Goal: Task Accomplishment & Management: Manage account settings

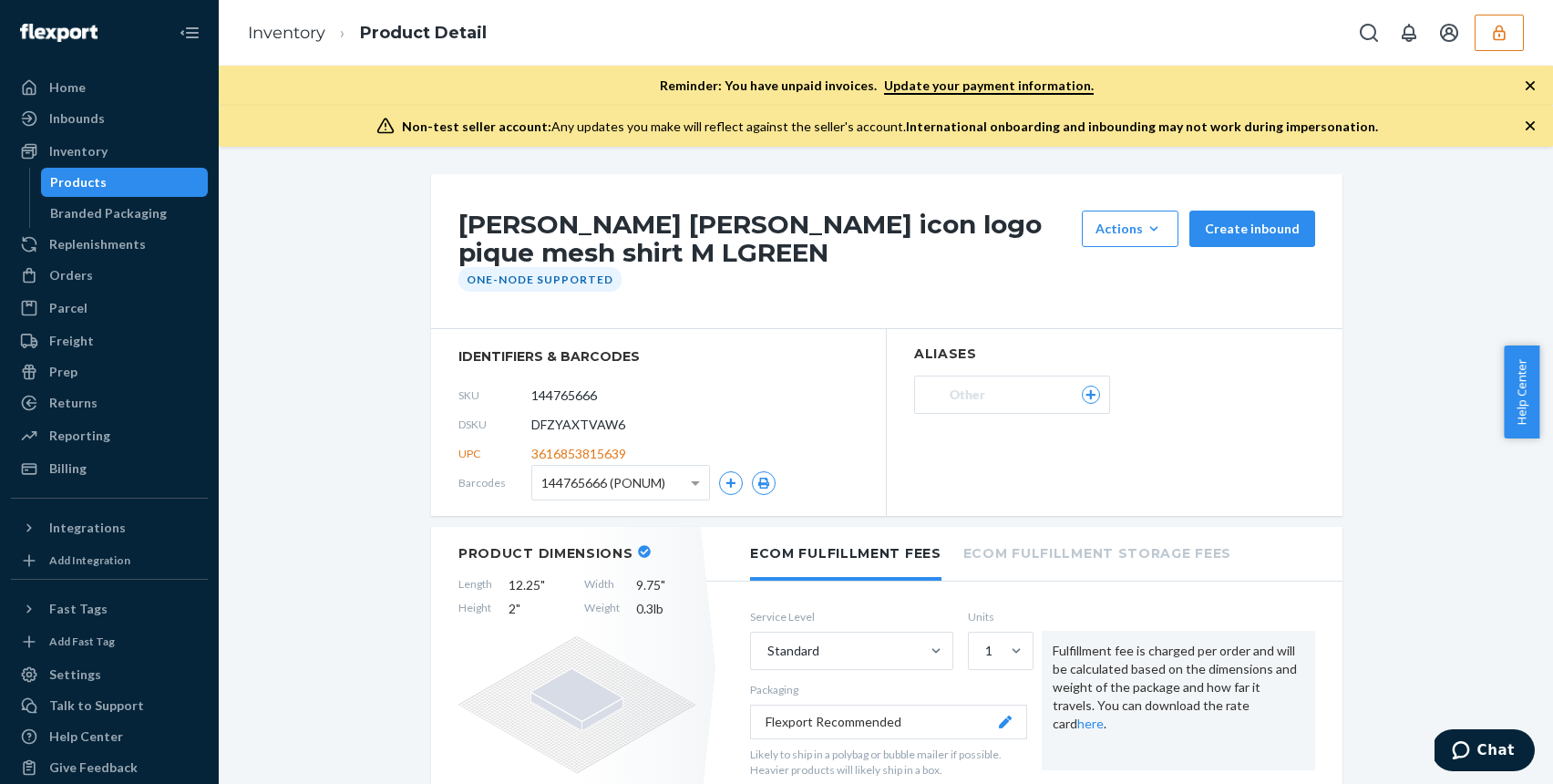
click at [1510, 17] on button "button" at bounding box center [1499, 33] width 49 height 37
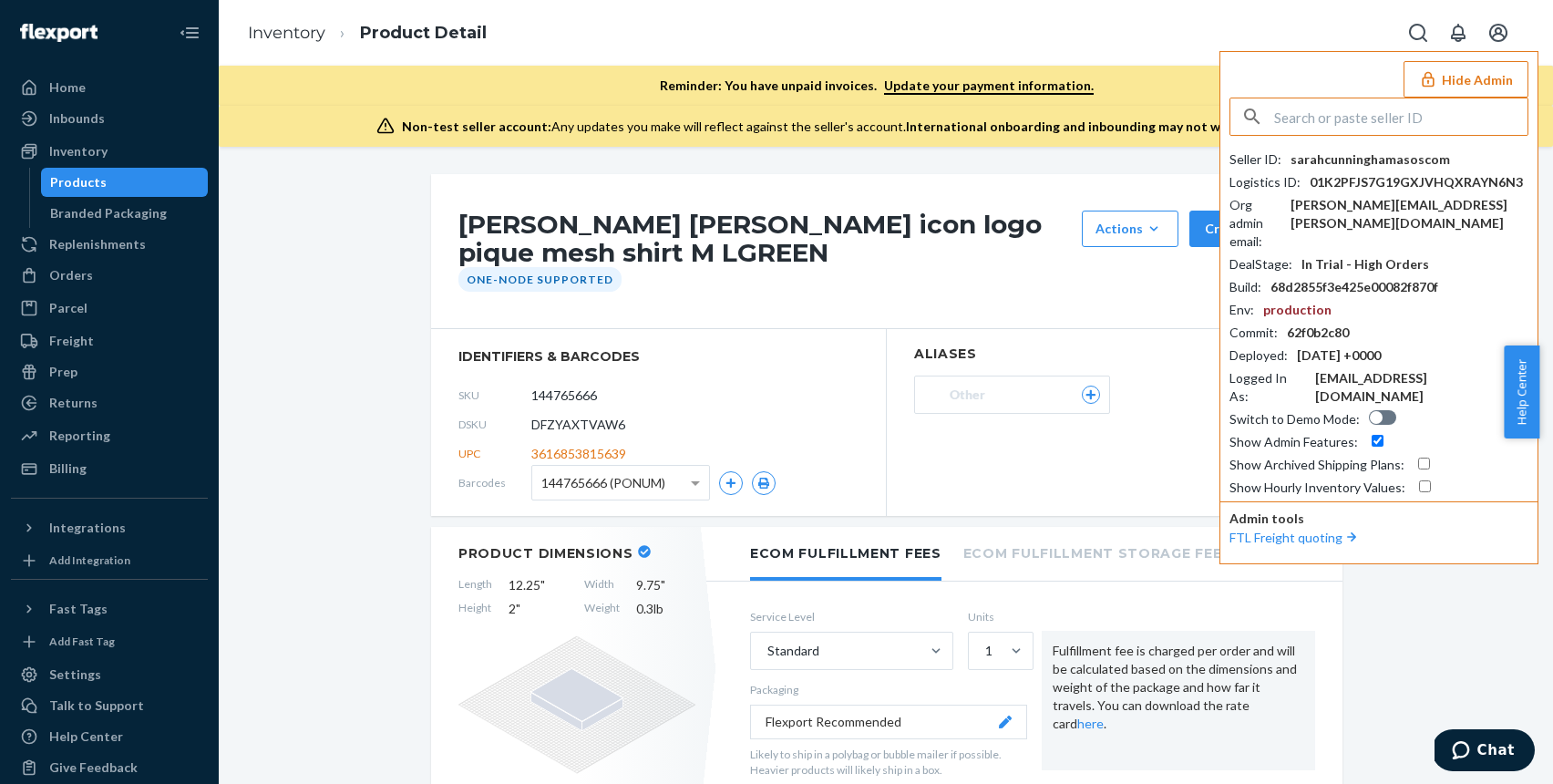
click at [1397, 115] on input "text" at bounding box center [1400, 117] width 253 height 37
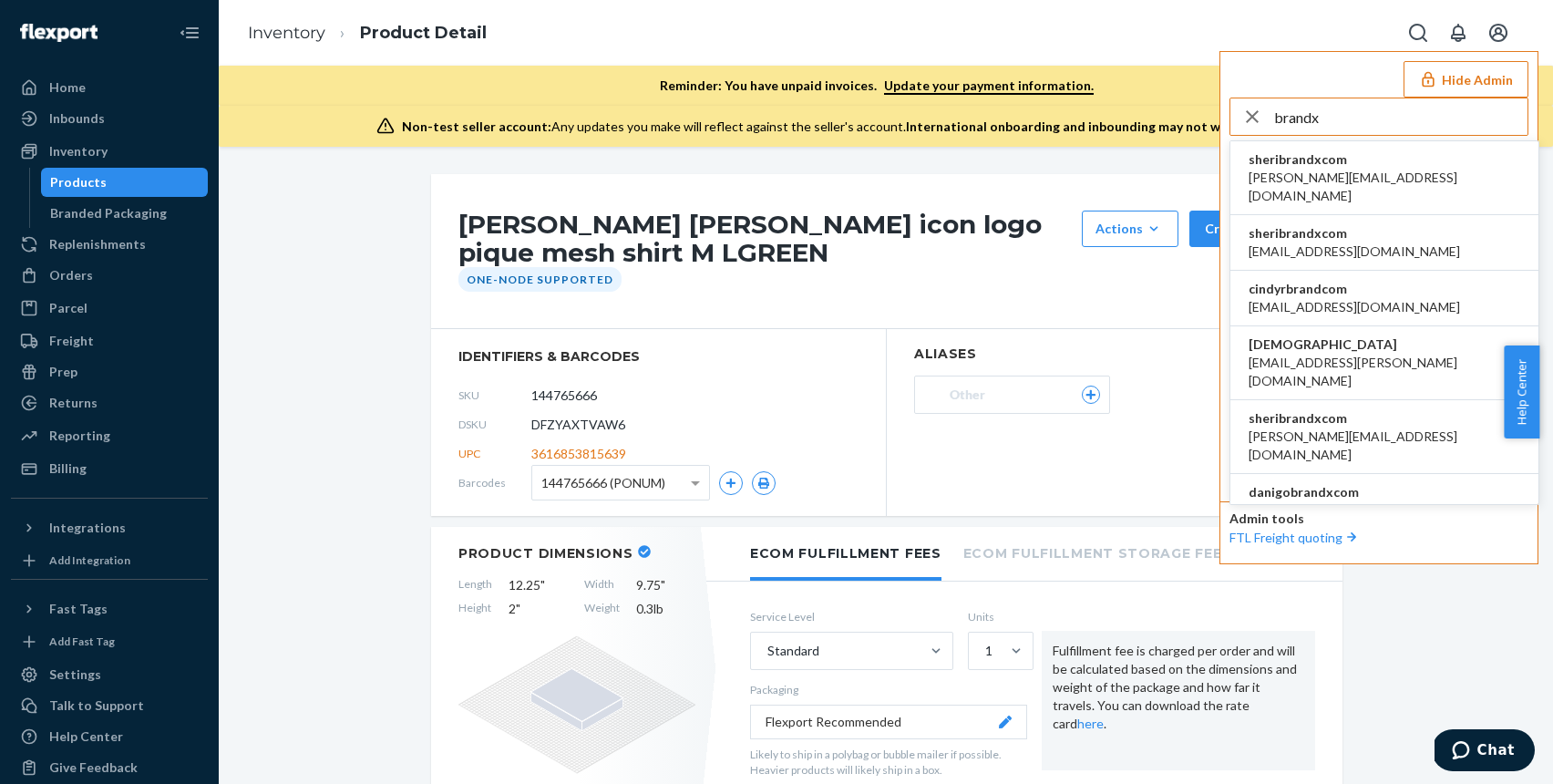
type input "brandx"
click at [1323, 167] on span "sheribrandxcom" at bounding box center [1384, 159] width 271 height 18
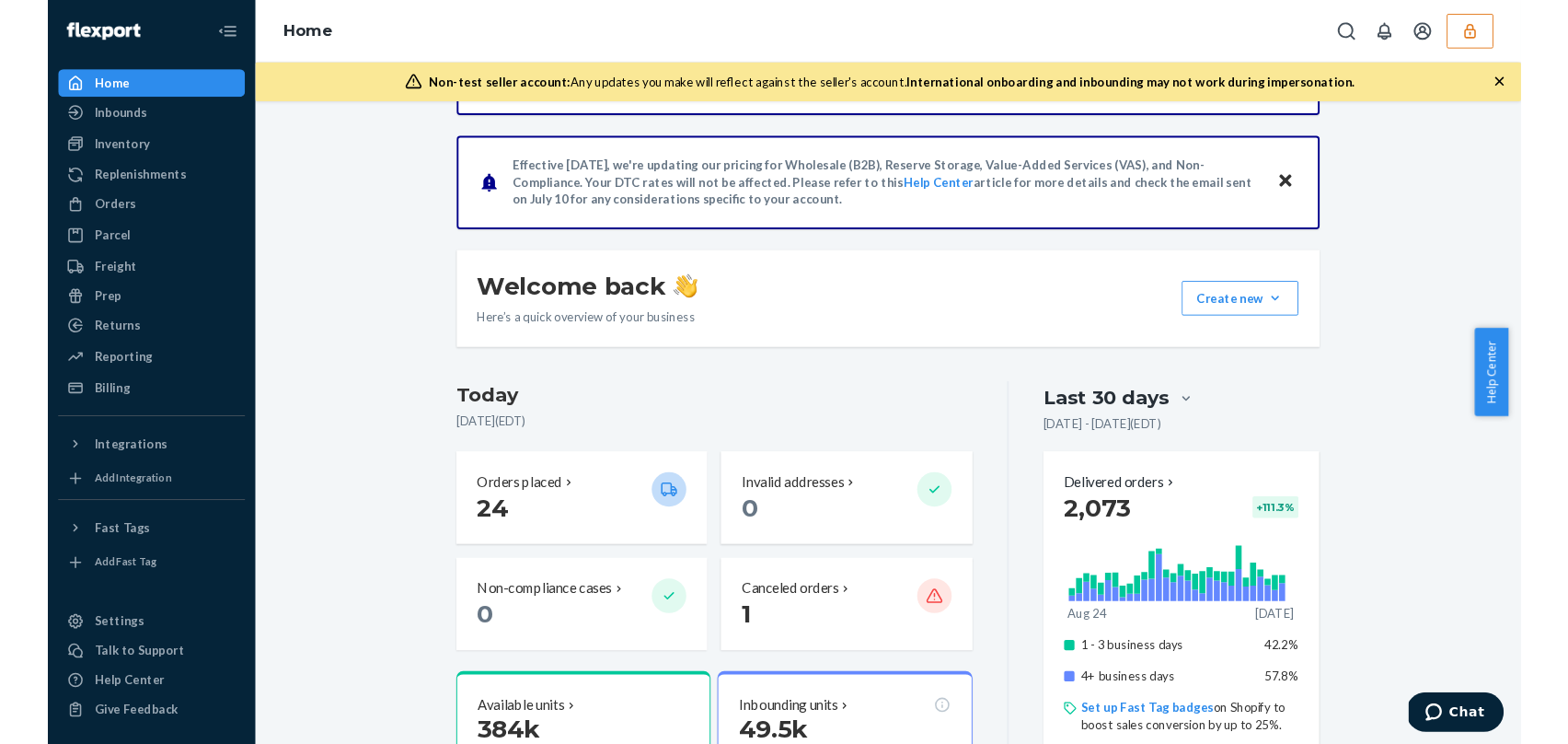
scroll to position [349, 0]
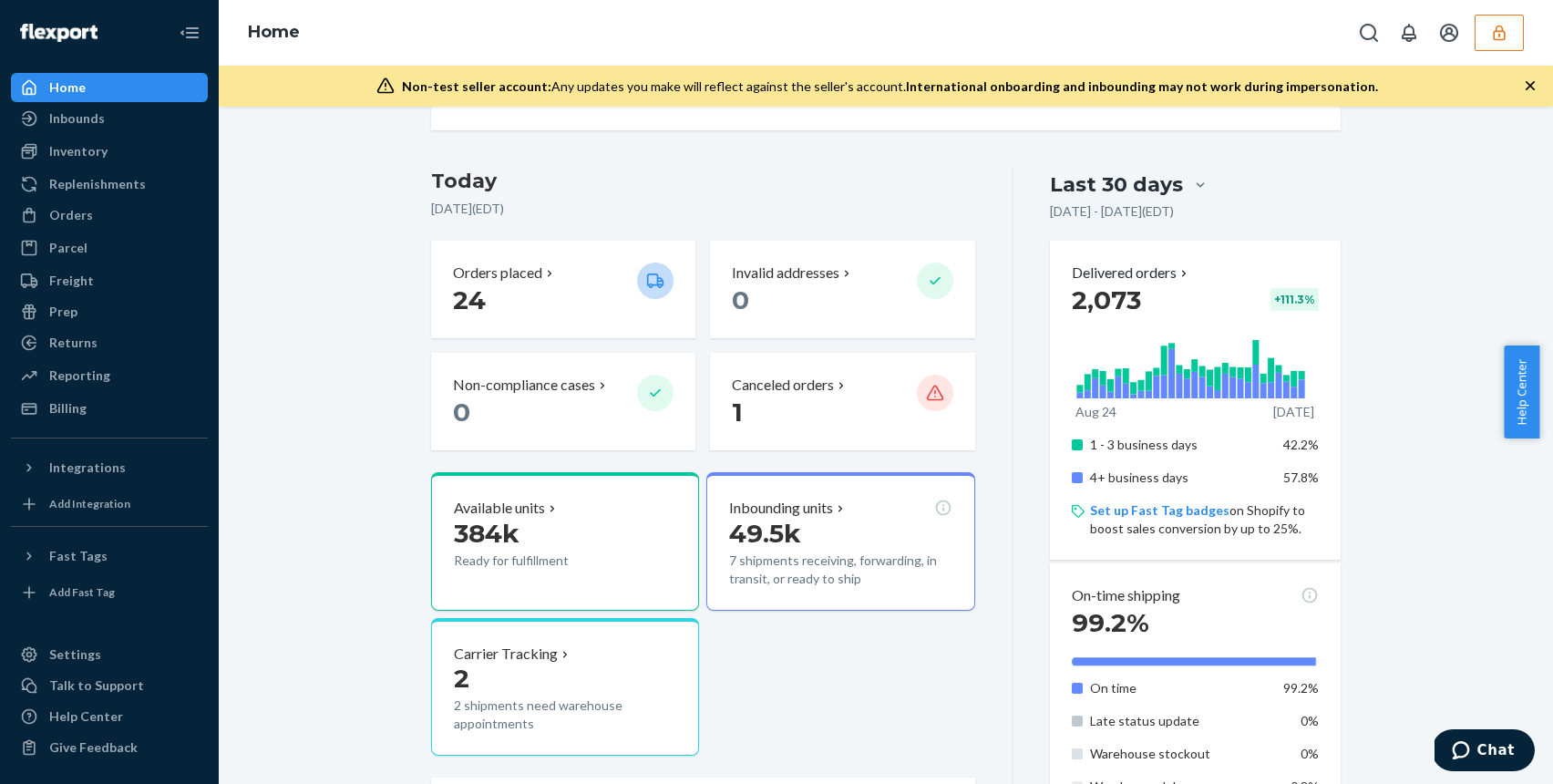
click at [1514, 43] on button "button" at bounding box center [1499, 33] width 49 height 37
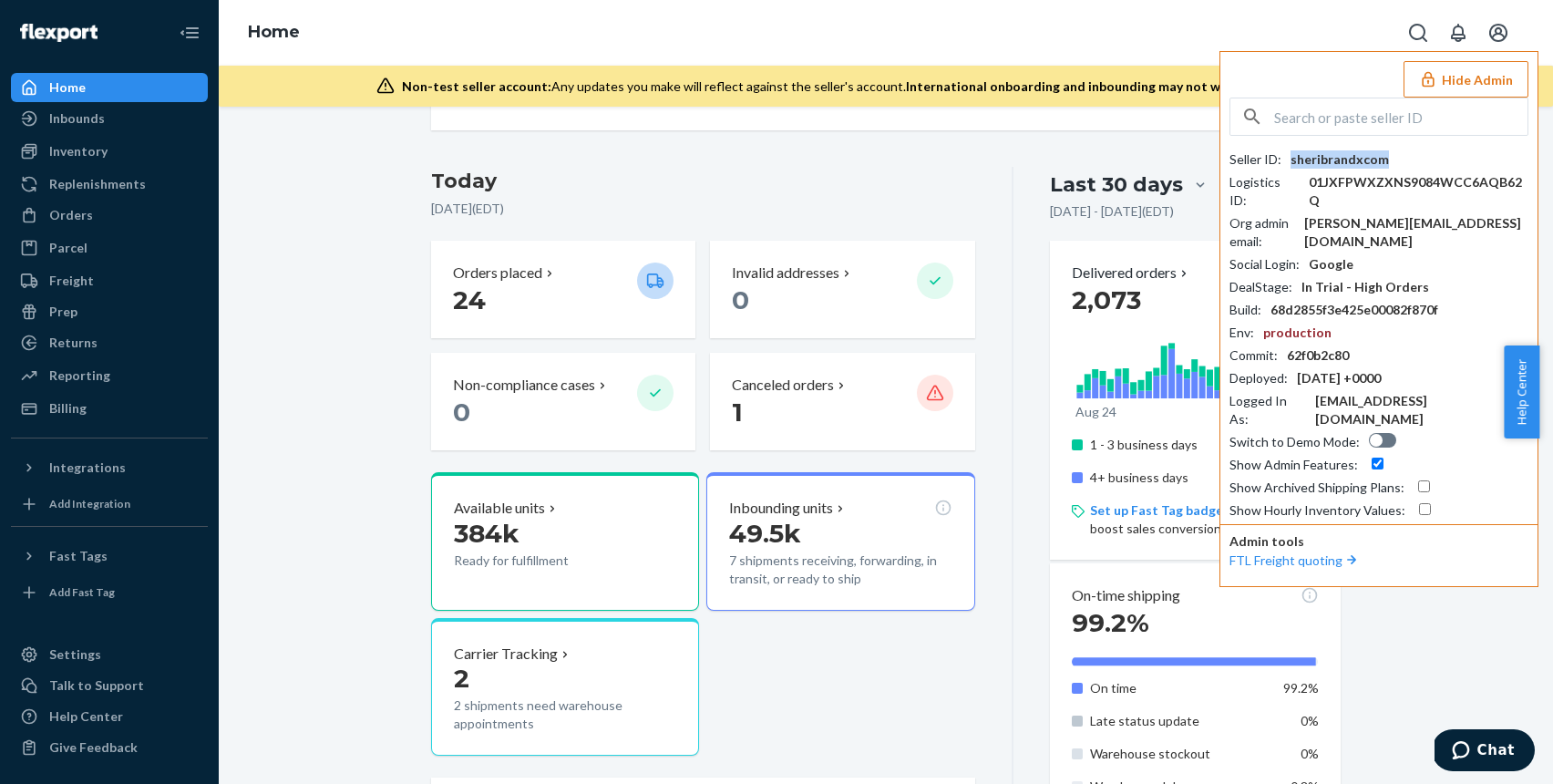
click at [1317, 160] on div "sheribrandxcom" at bounding box center [1340, 159] width 99 height 18
click at [1316, 160] on div "sheribrandxcom" at bounding box center [1340, 159] width 99 height 18
click at [1314, 160] on div "sheribrandxcom" at bounding box center [1340, 159] width 99 height 18
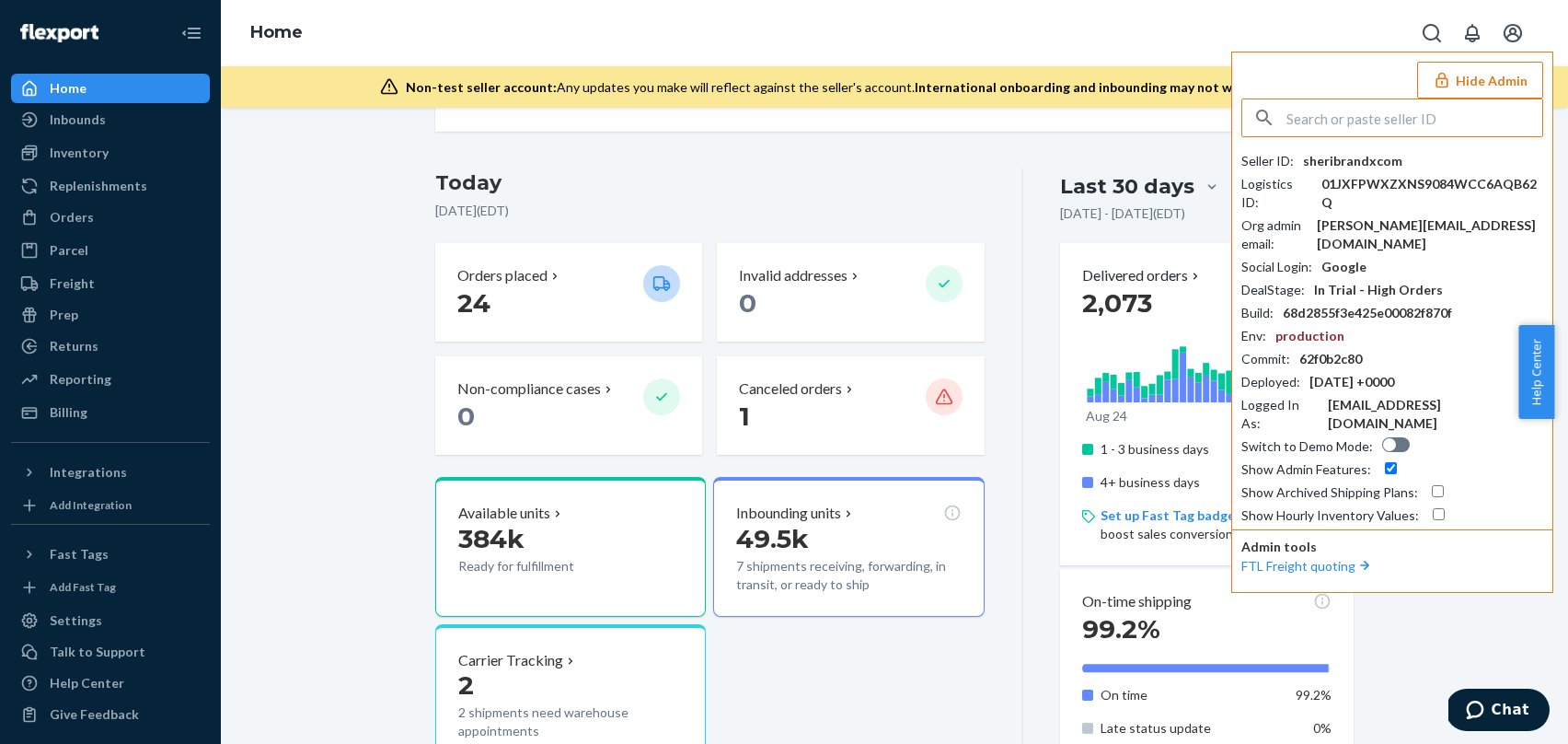
click at [1361, 124] on input "text" at bounding box center [1413, 118] width 255 height 37
paste input "guyheavyscom"
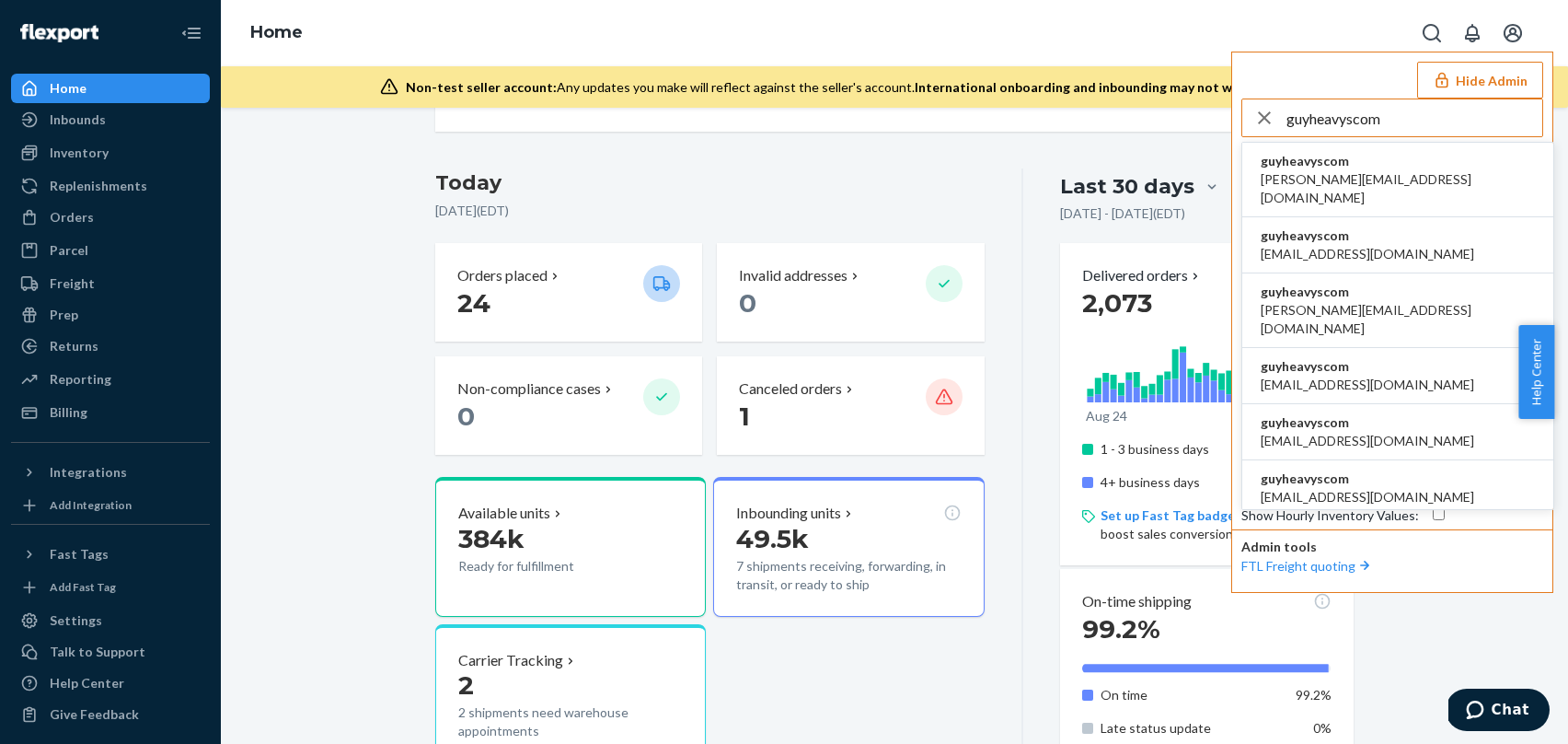
type input "guyheavyscom"
click at [1345, 160] on span "guyheavyscom" at bounding box center [1398, 161] width 274 height 19
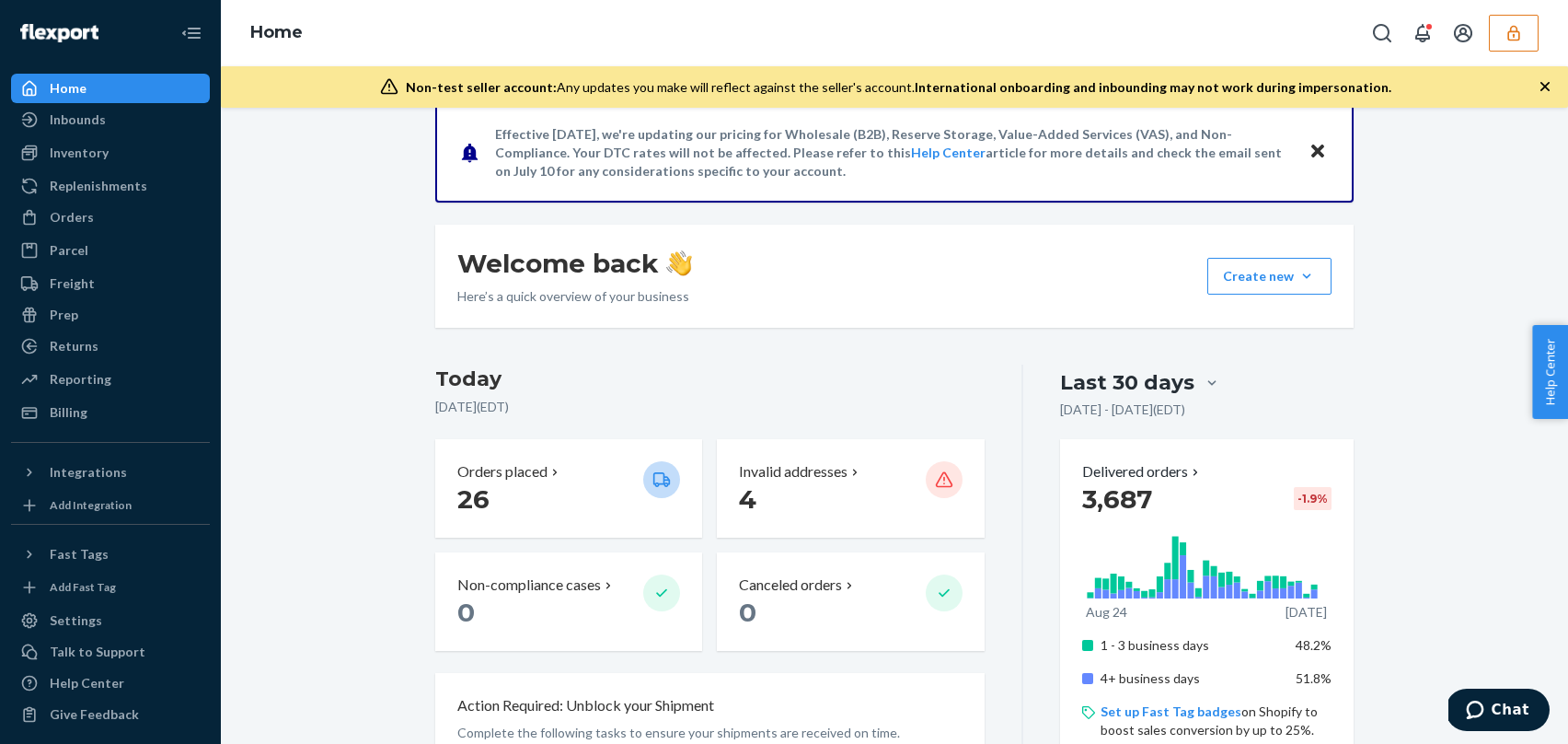
scroll to position [156, 0]
click at [131, 143] on div "Inventory" at bounding box center [110, 153] width 195 height 25
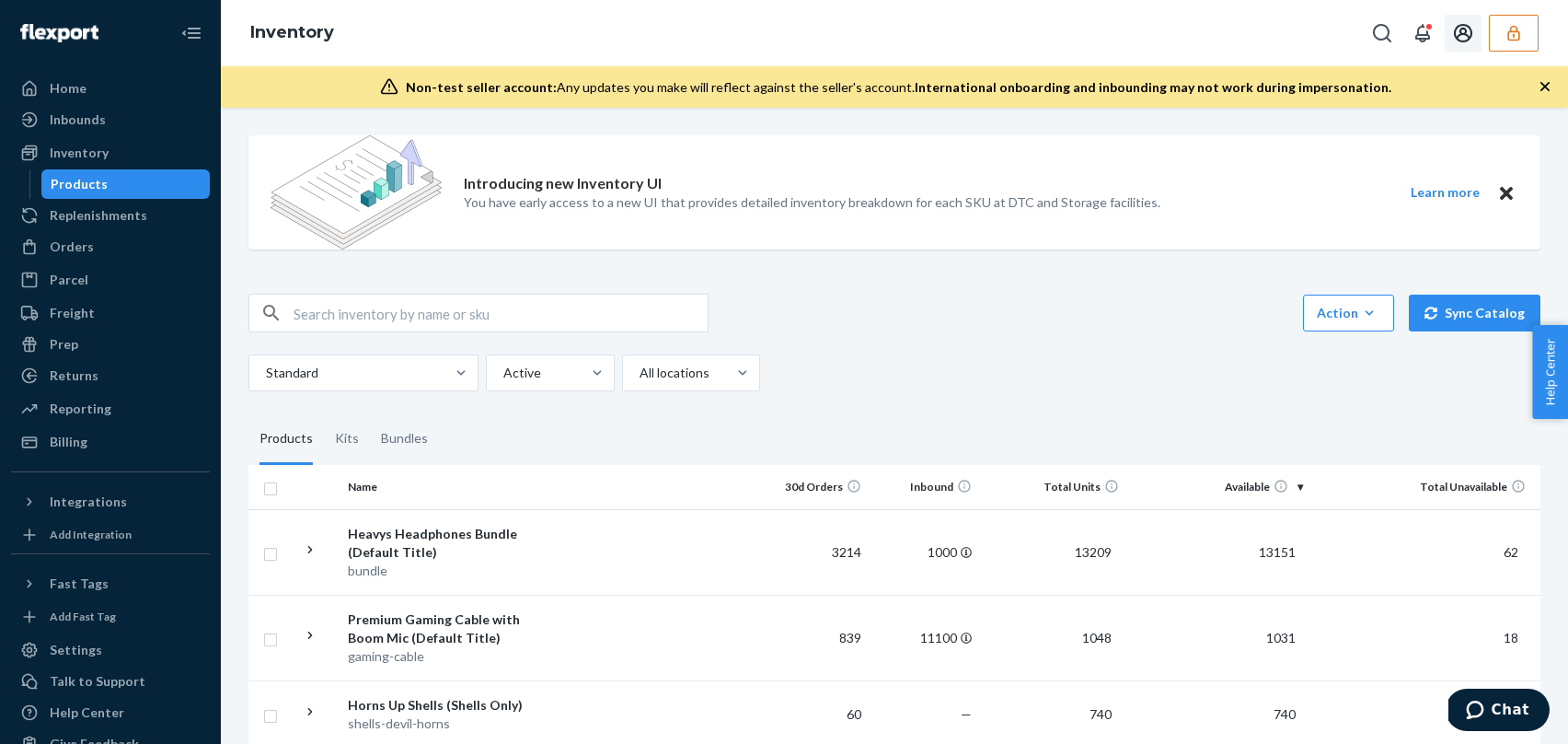
click at [1470, 45] on button "Open account menu" at bounding box center [1463, 33] width 37 height 37
click at [1549, 25] on div "Inventory Settings Log out" at bounding box center [895, 33] width 1347 height 67
click at [1529, 33] on button "button" at bounding box center [1513, 33] width 50 height 37
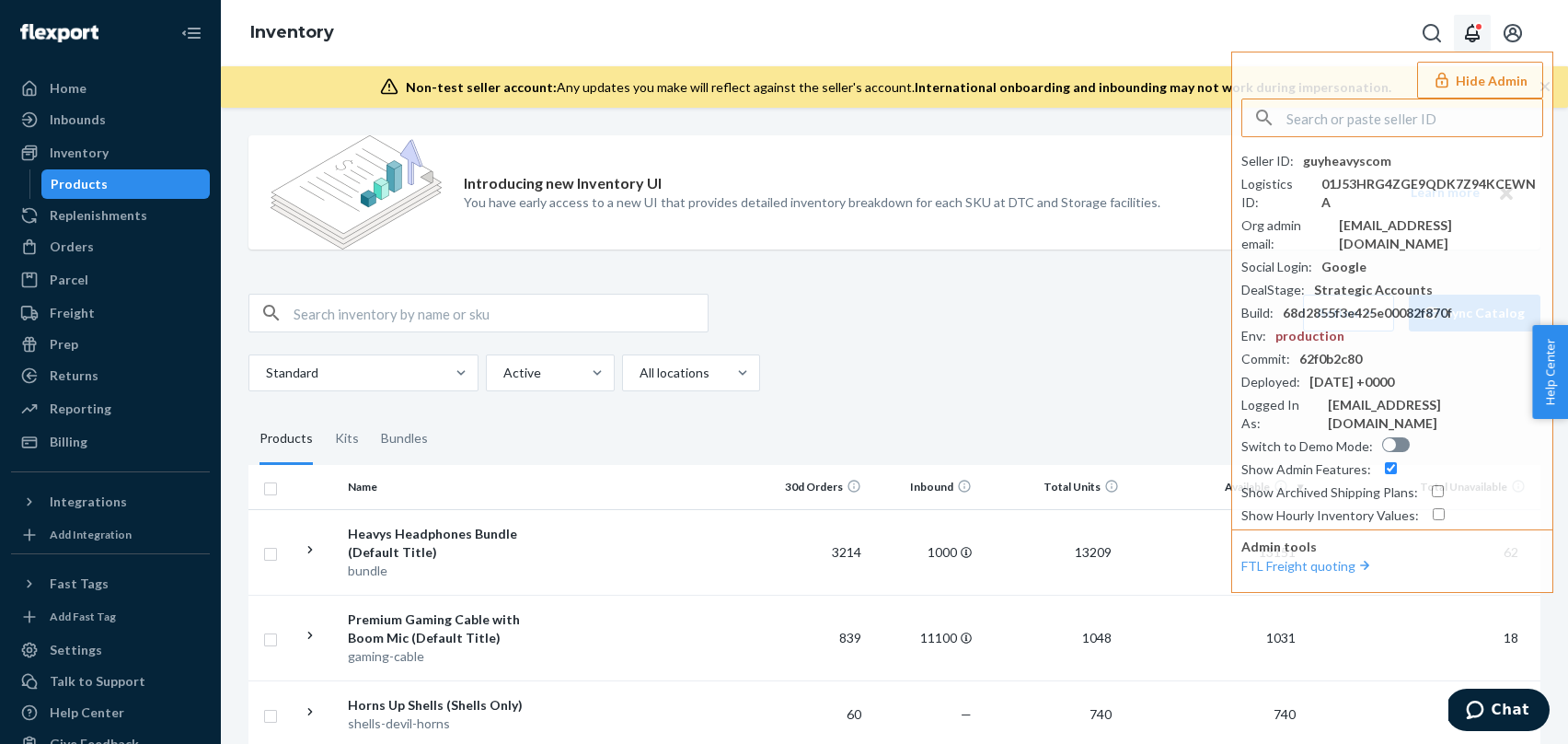
click at [1469, 33] on icon "Open notifications" at bounding box center [1472, 33] width 23 height 23
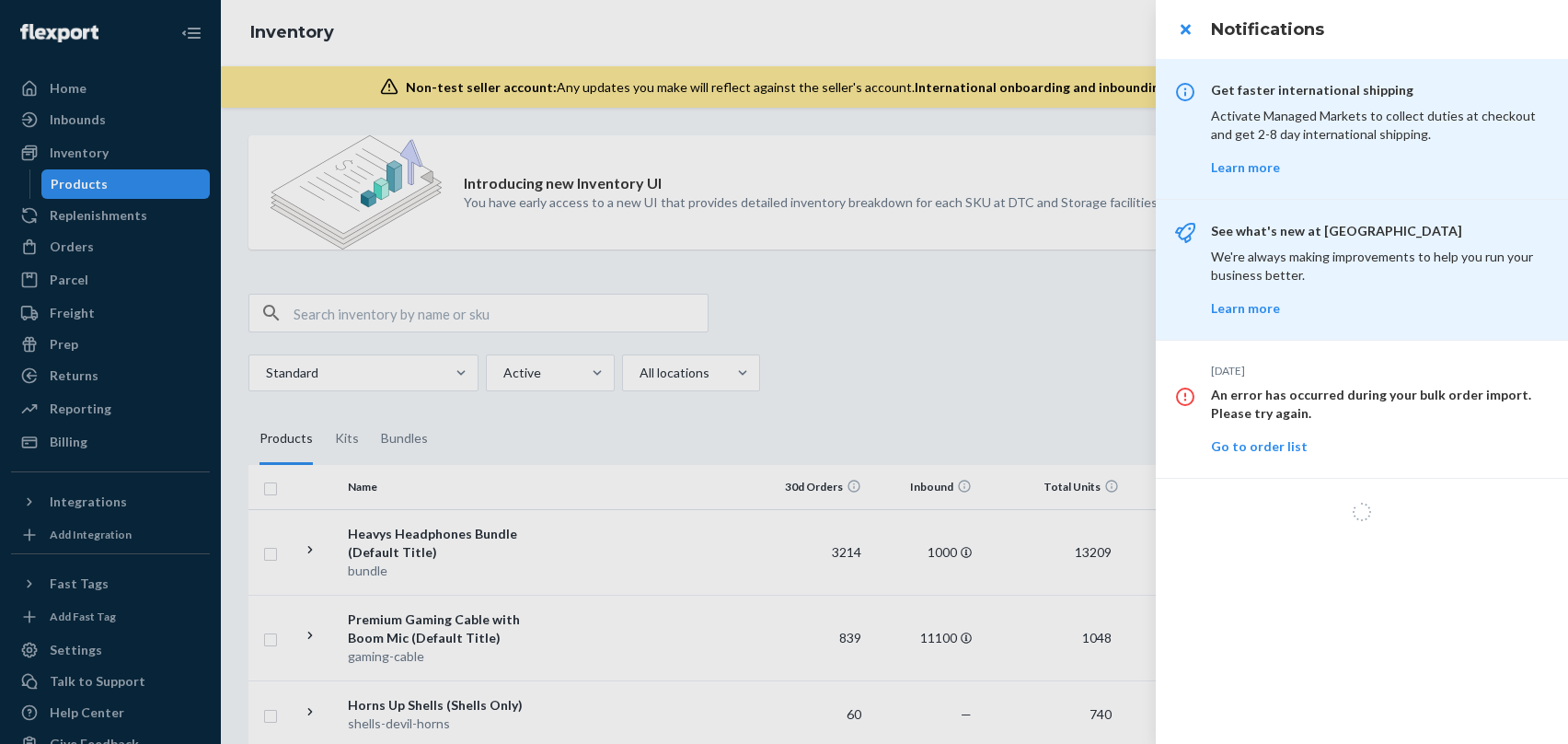
click at [1512, 37] on h3 "Notifications" at bounding box center [1378, 29] width 335 height 23
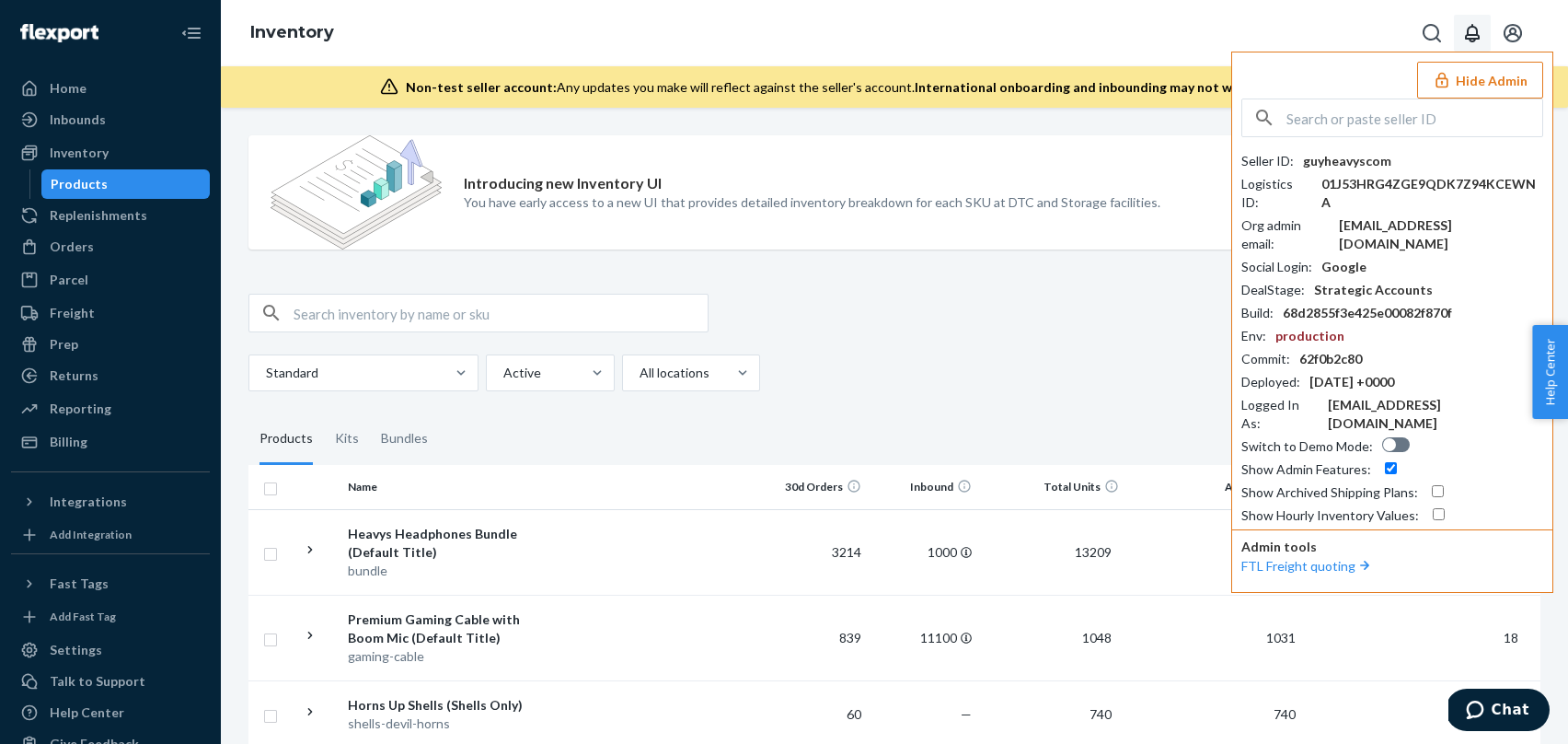
drag, startPoint x: 1511, startPoint y: 30, endPoint x: 1451, endPoint y: 62, distance: 68.0
click at [1511, 32] on icon "Open account menu" at bounding box center [1512, 33] width 23 height 23
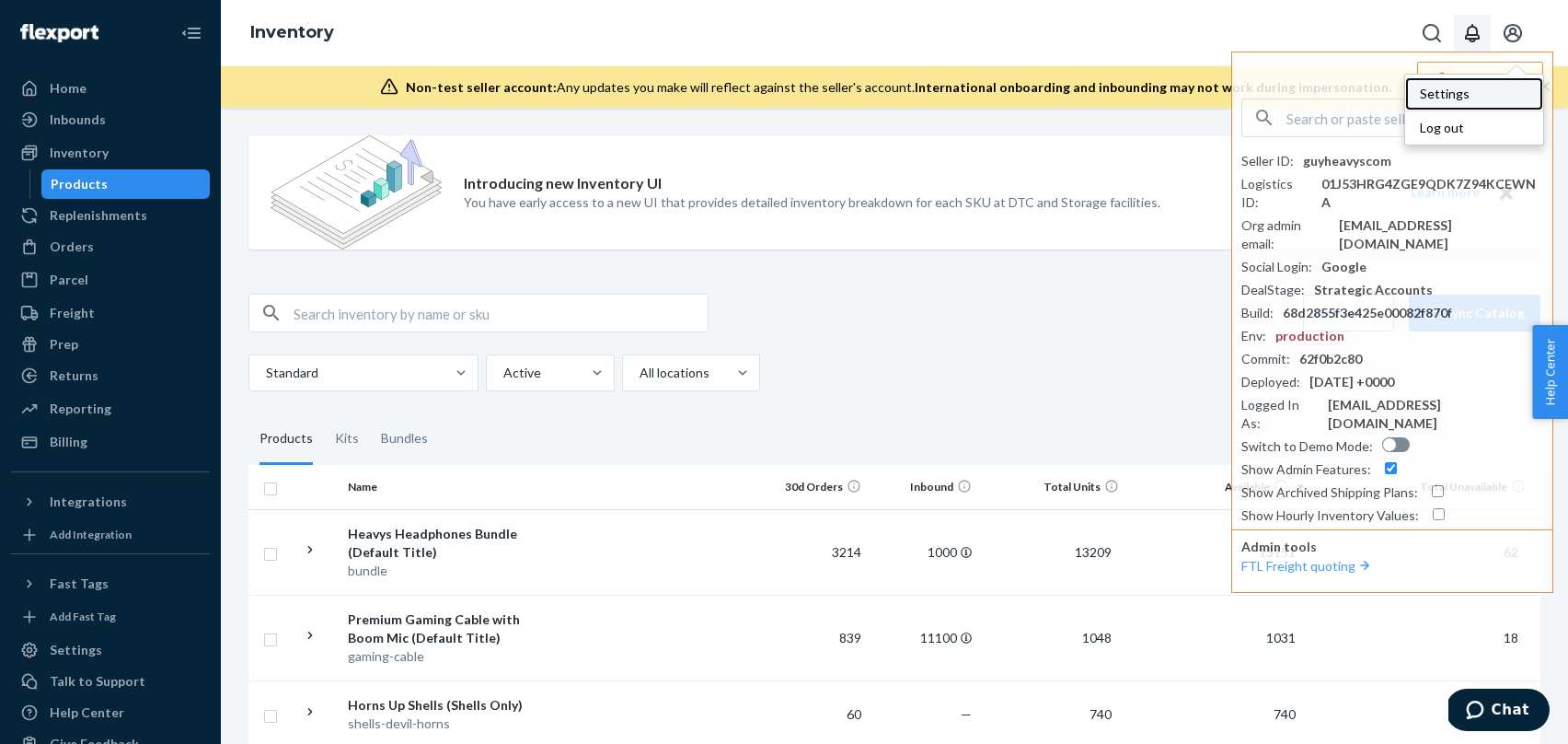
click at [1489, 100] on div "Settings" at bounding box center [1474, 94] width 138 height 33
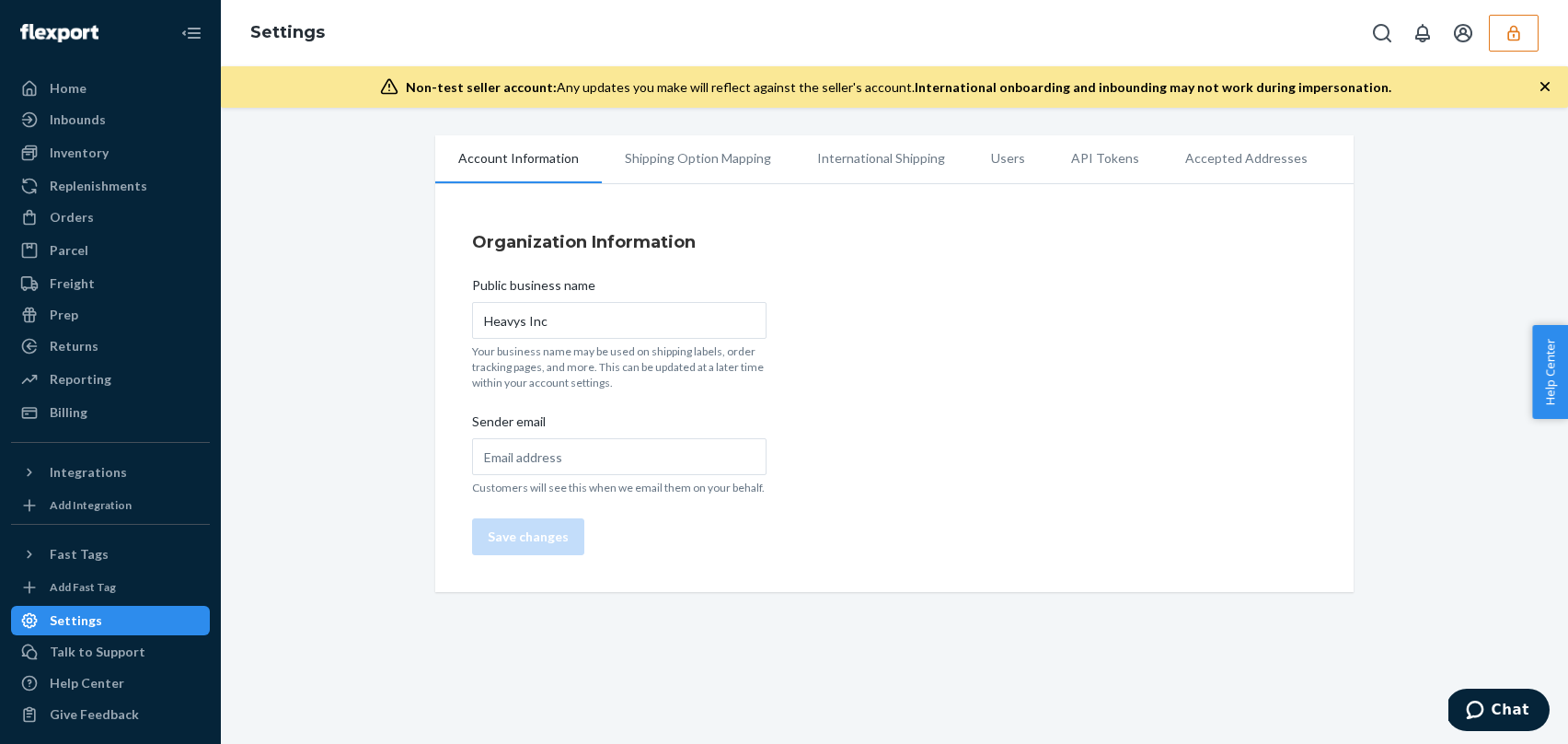
click at [968, 157] on li "Users" at bounding box center [1008, 158] width 80 height 46
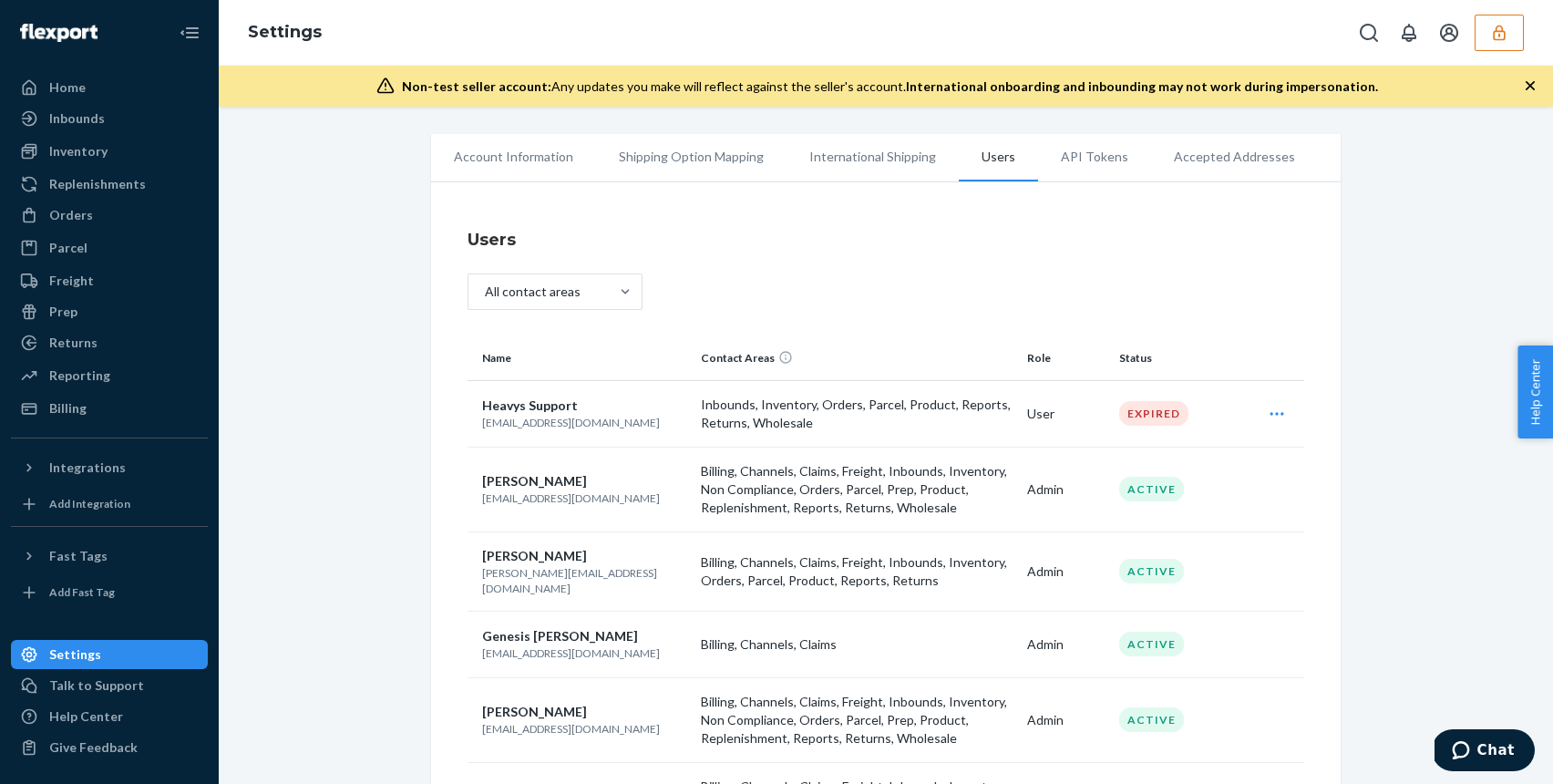
drag, startPoint x: 1508, startPoint y: 49, endPoint x: 1502, endPoint y: 55, distance: 8.5
click at [1507, 49] on button "button" at bounding box center [1499, 33] width 49 height 37
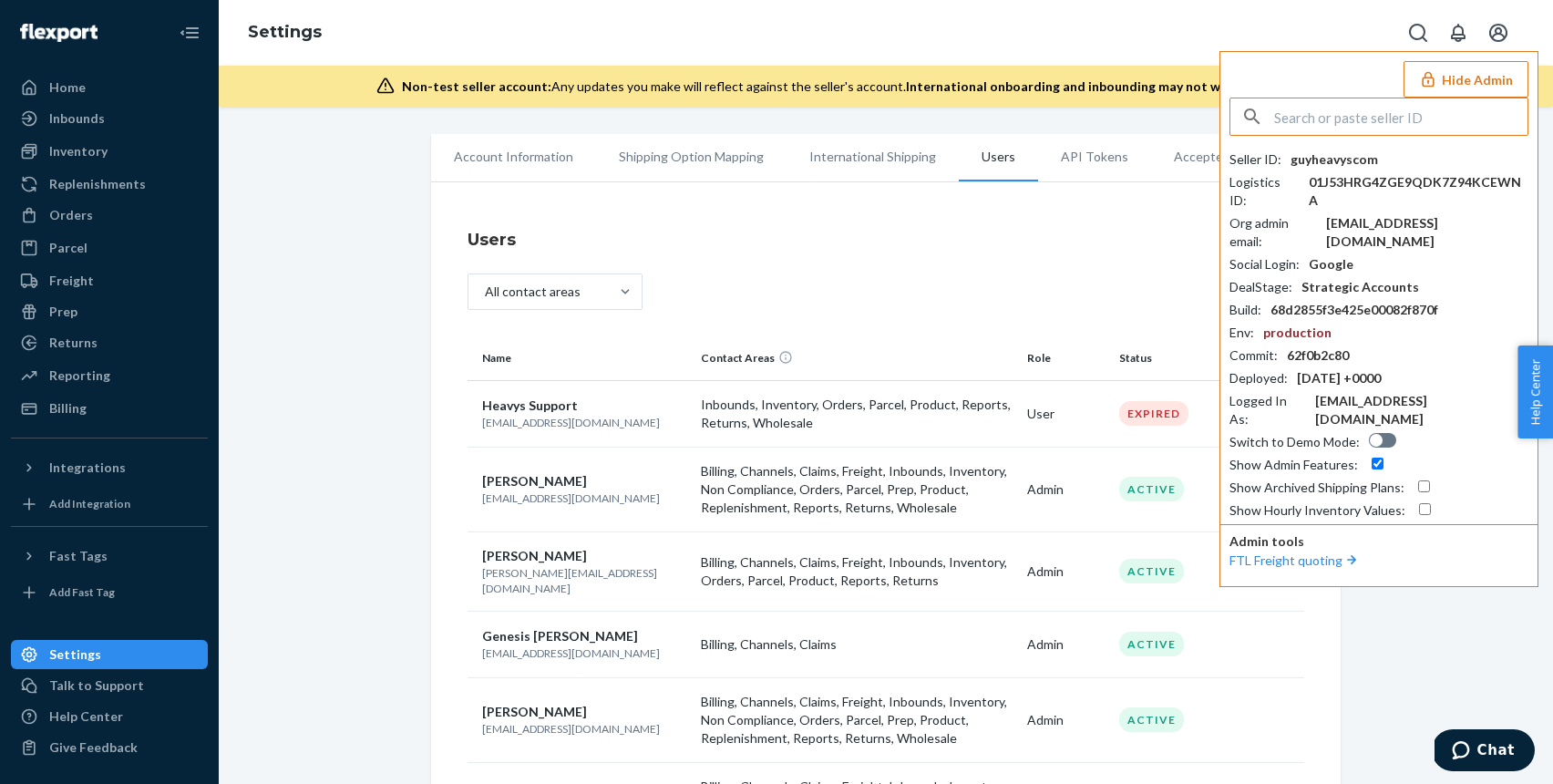
click at [1410, 124] on input "text" at bounding box center [1400, 117] width 253 height 37
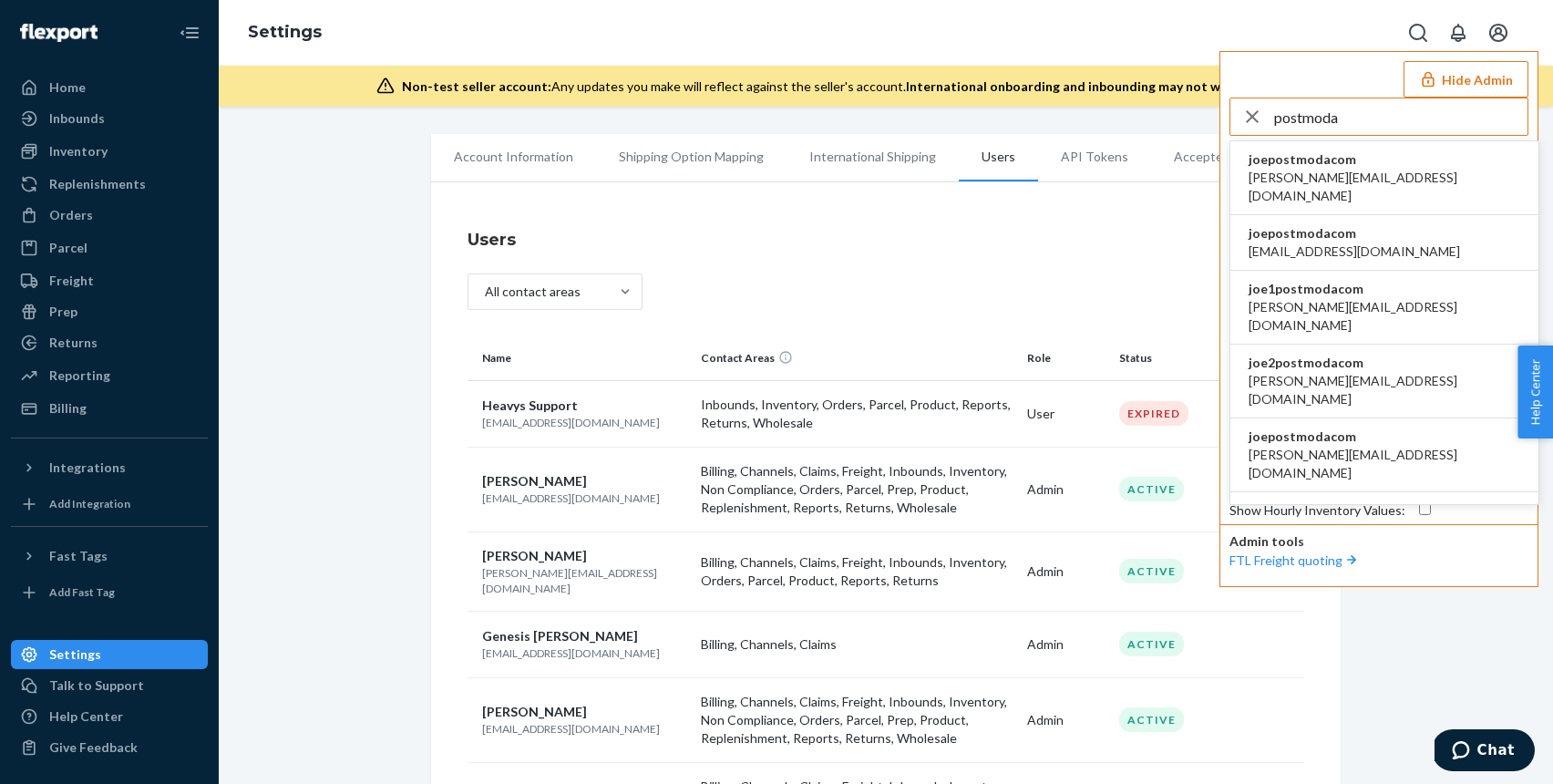
type input "postmoda"
click at [1428, 163] on li "joepostmodacom adarsh@postmoda.com" at bounding box center [1384, 178] width 308 height 74
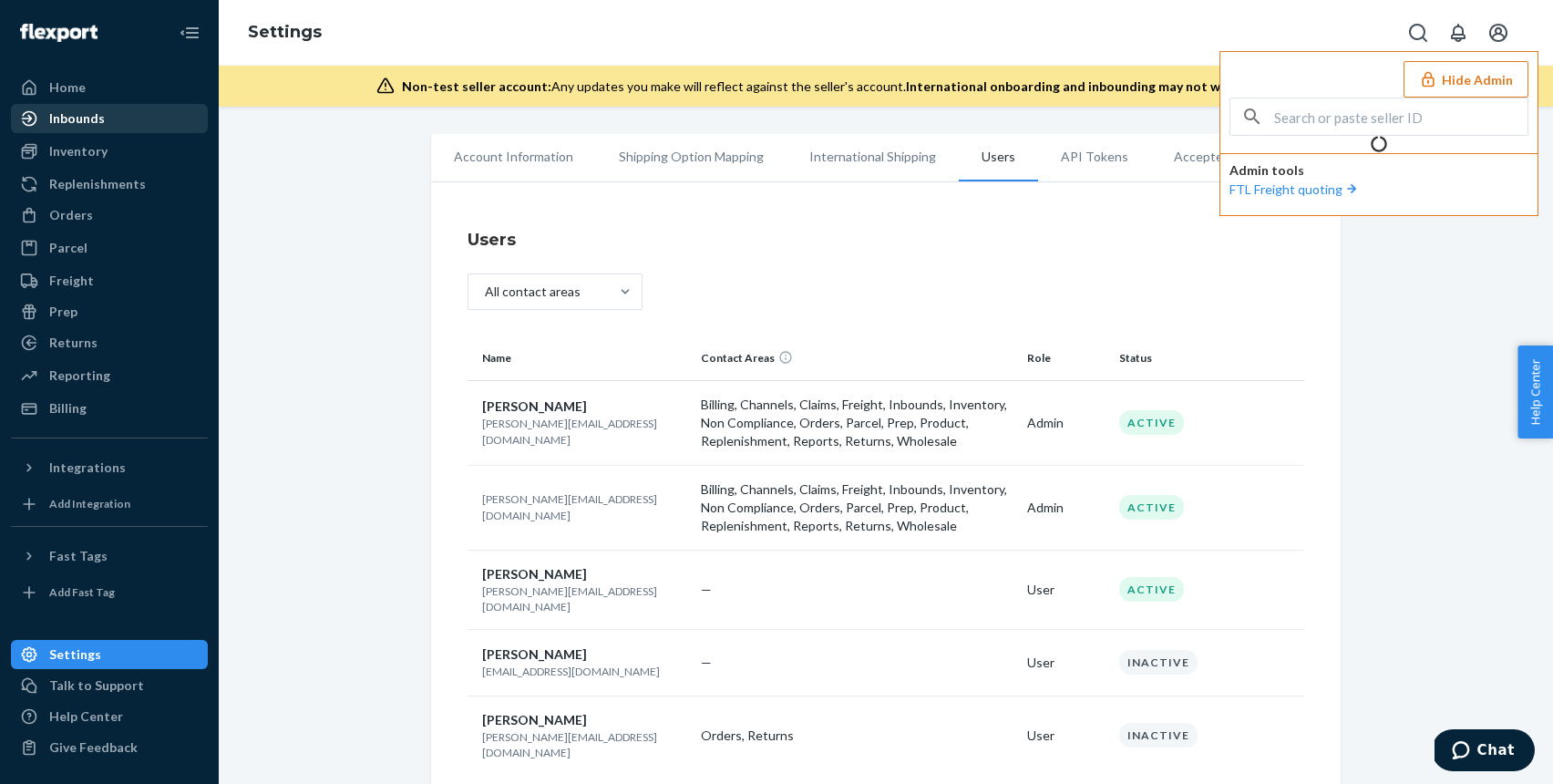
click at [120, 127] on div "Inbounds" at bounding box center [109, 118] width 193 height 25
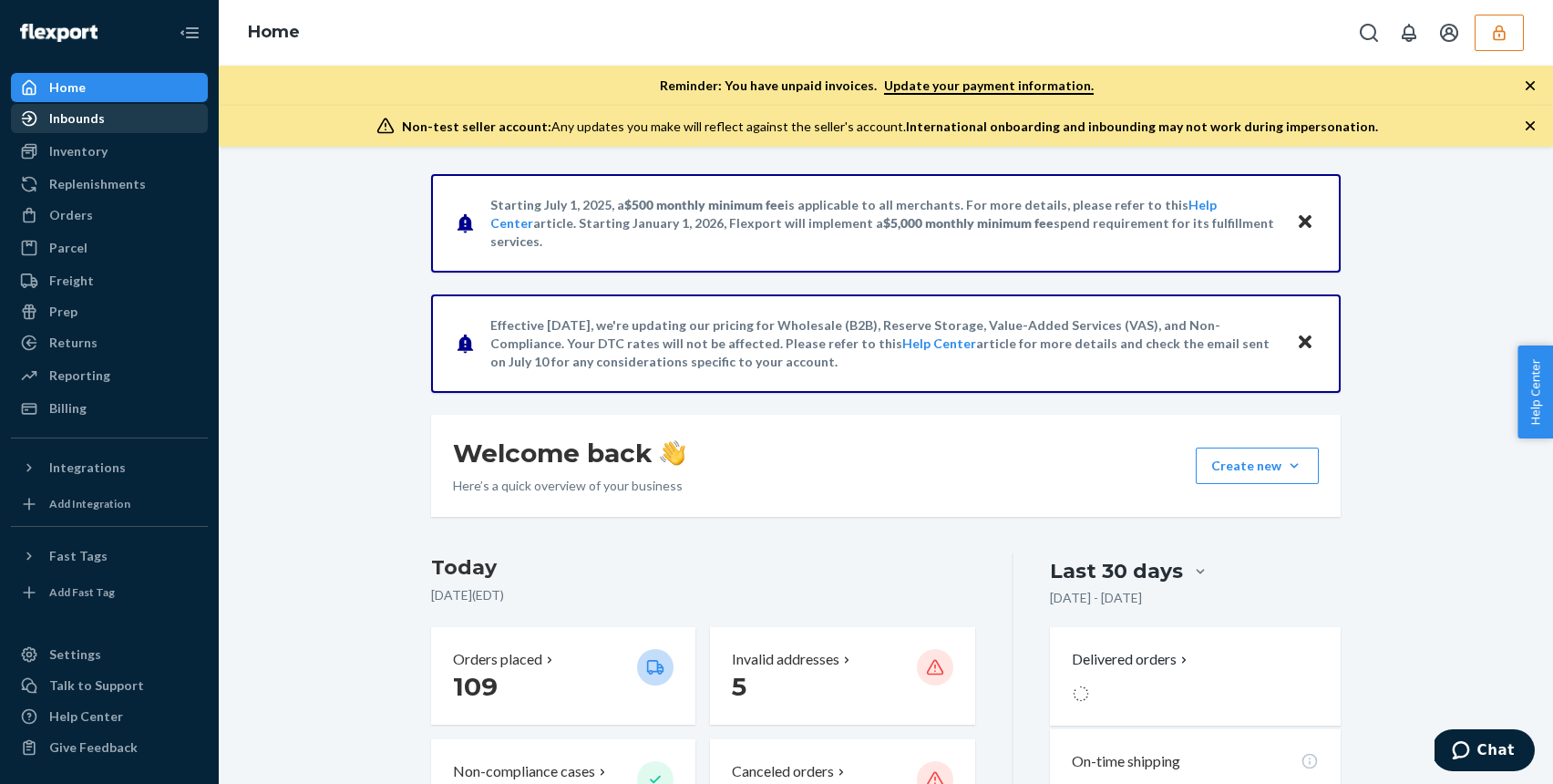
click at [132, 126] on div "Inbounds" at bounding box center [109, 118] width 193 height 25
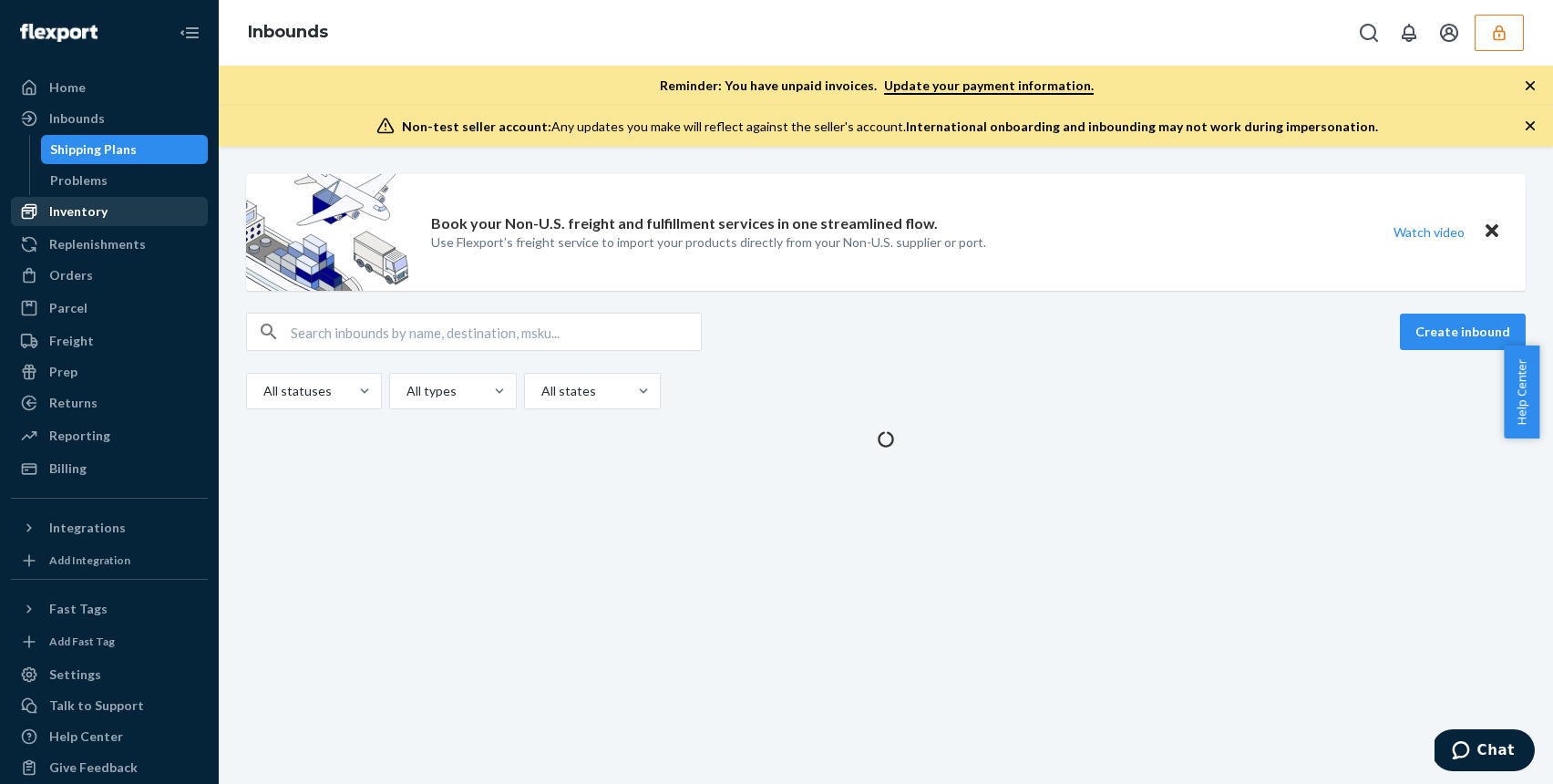
click at [113, 215] on div "Inventory" at bounding box center [109, 211] width 193 height 25
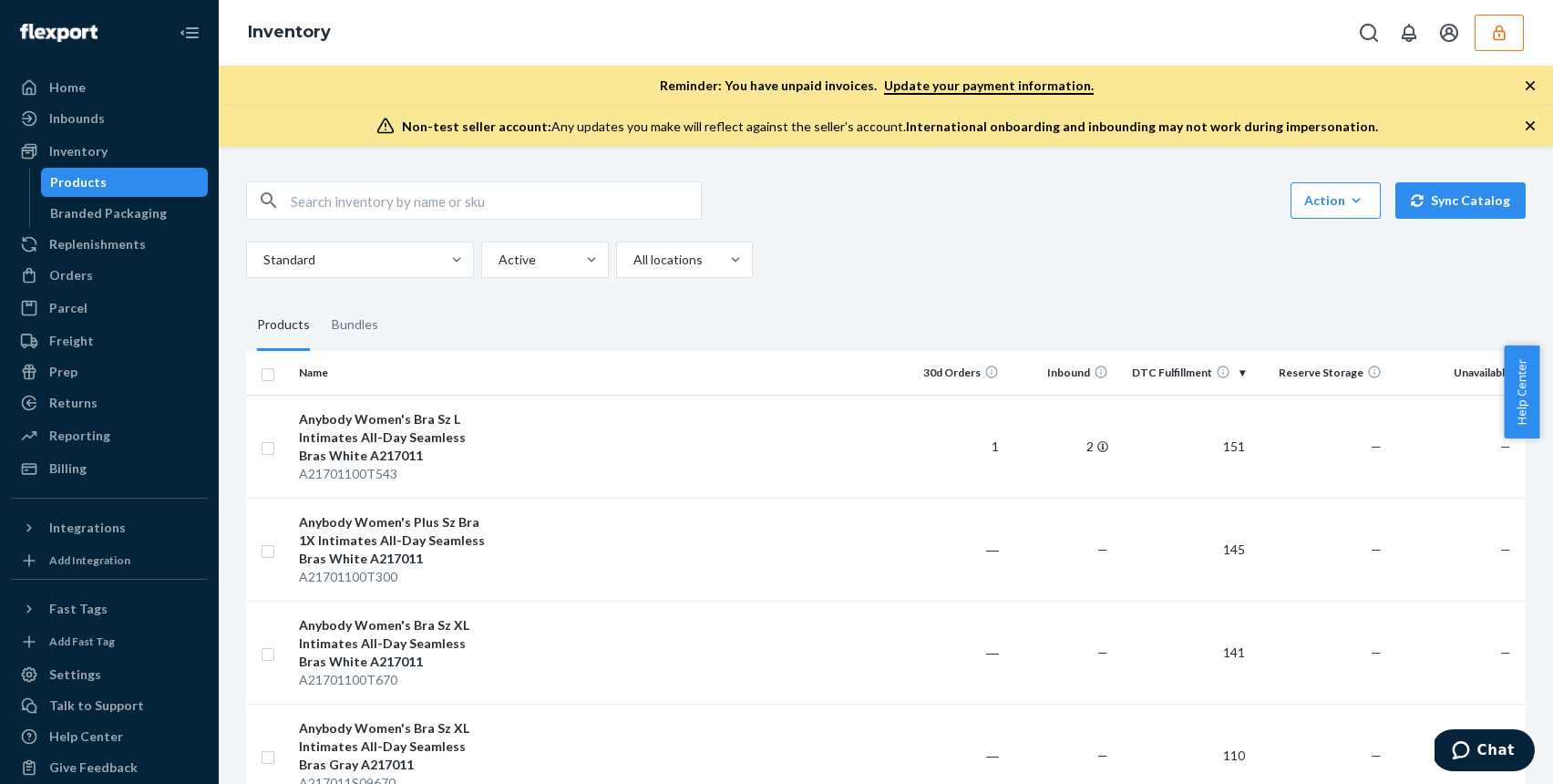
click at [1507, 38] on icon "button" at bounding box center [1499, 32] width 18 height 18
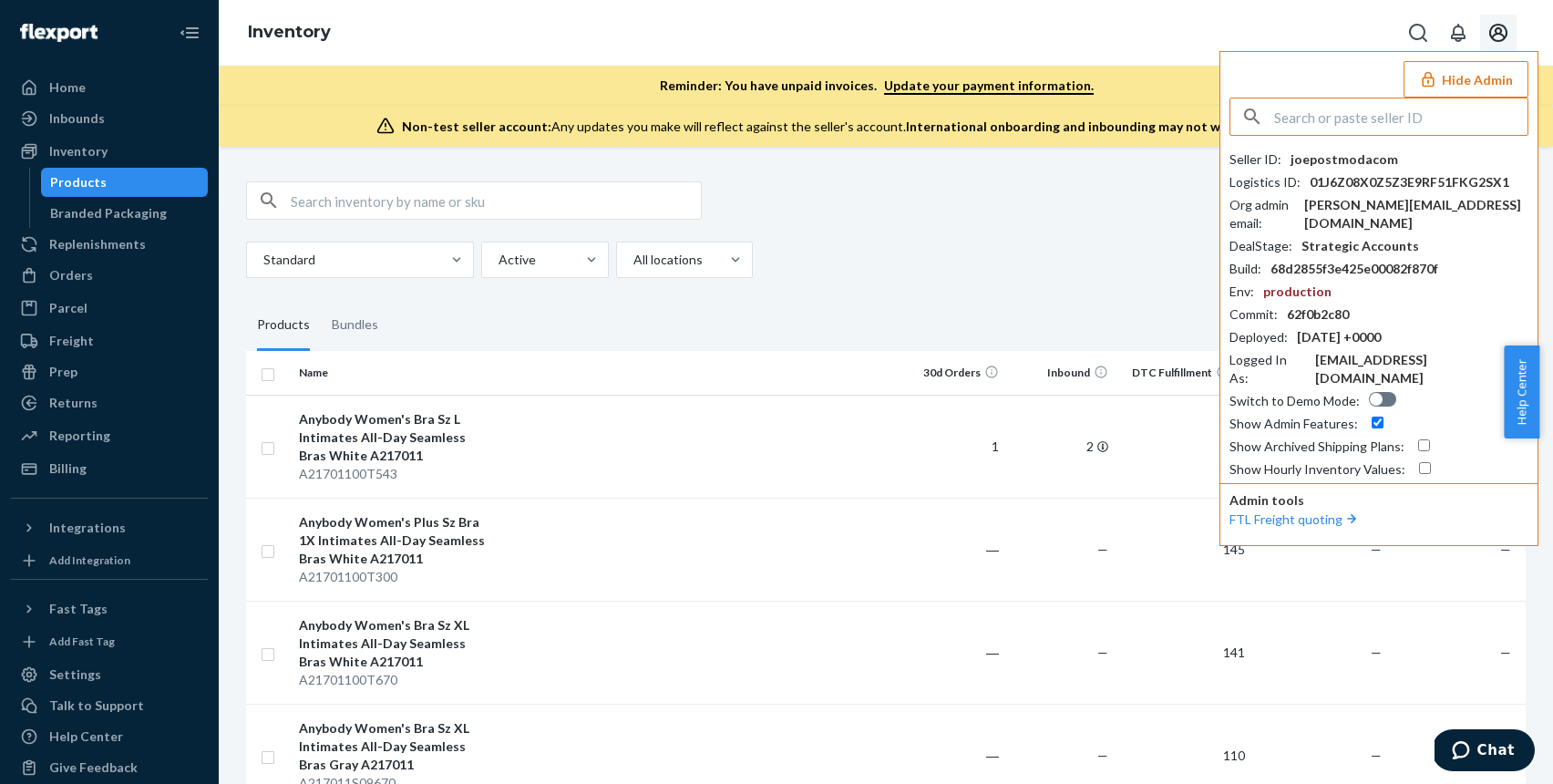
click at [1507, 37] on icon "Open account menu" at bounding box center [1498, 33] width 22 height 22
click at [1514, 27] on button "Open account menu" at bounding box center [1499, 33] width 37 height 37
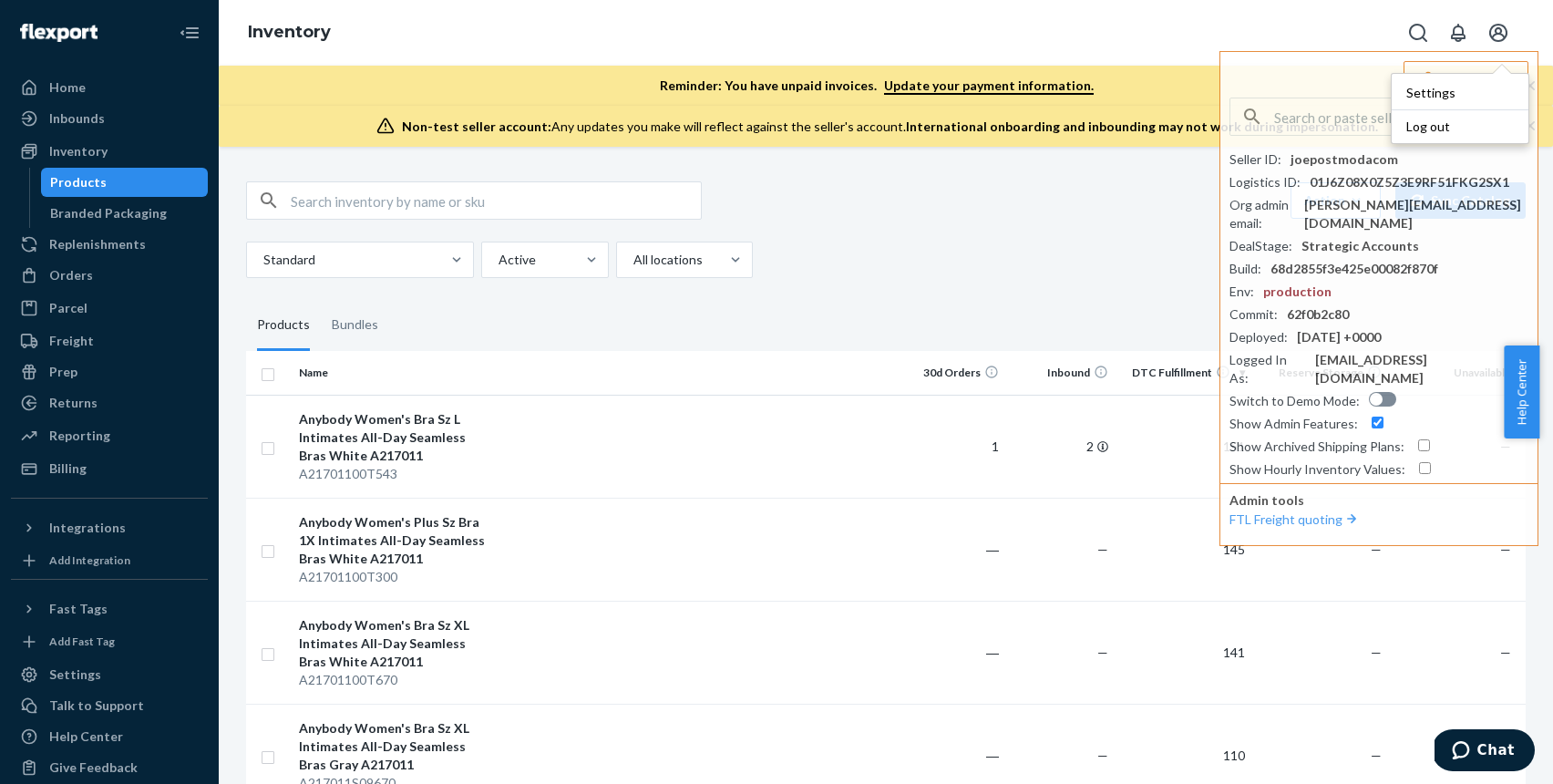
drag, startPoint x: 1455, startPoint y: 51, endPoint x: 1446, endPoint y: 62, distance: 14.2
click at [1454, 53] on div "Hide Admin Seller ID : joepostmodacom Logistics ID : 01J6Z08X0Z5Z3E9RF51FKG2SX1…" at bounding box center [1379, 298] width 319 height 495
click at [1440, 69] on button "Hide Admin" at bounding box center [1466, 79] width 125 height 37
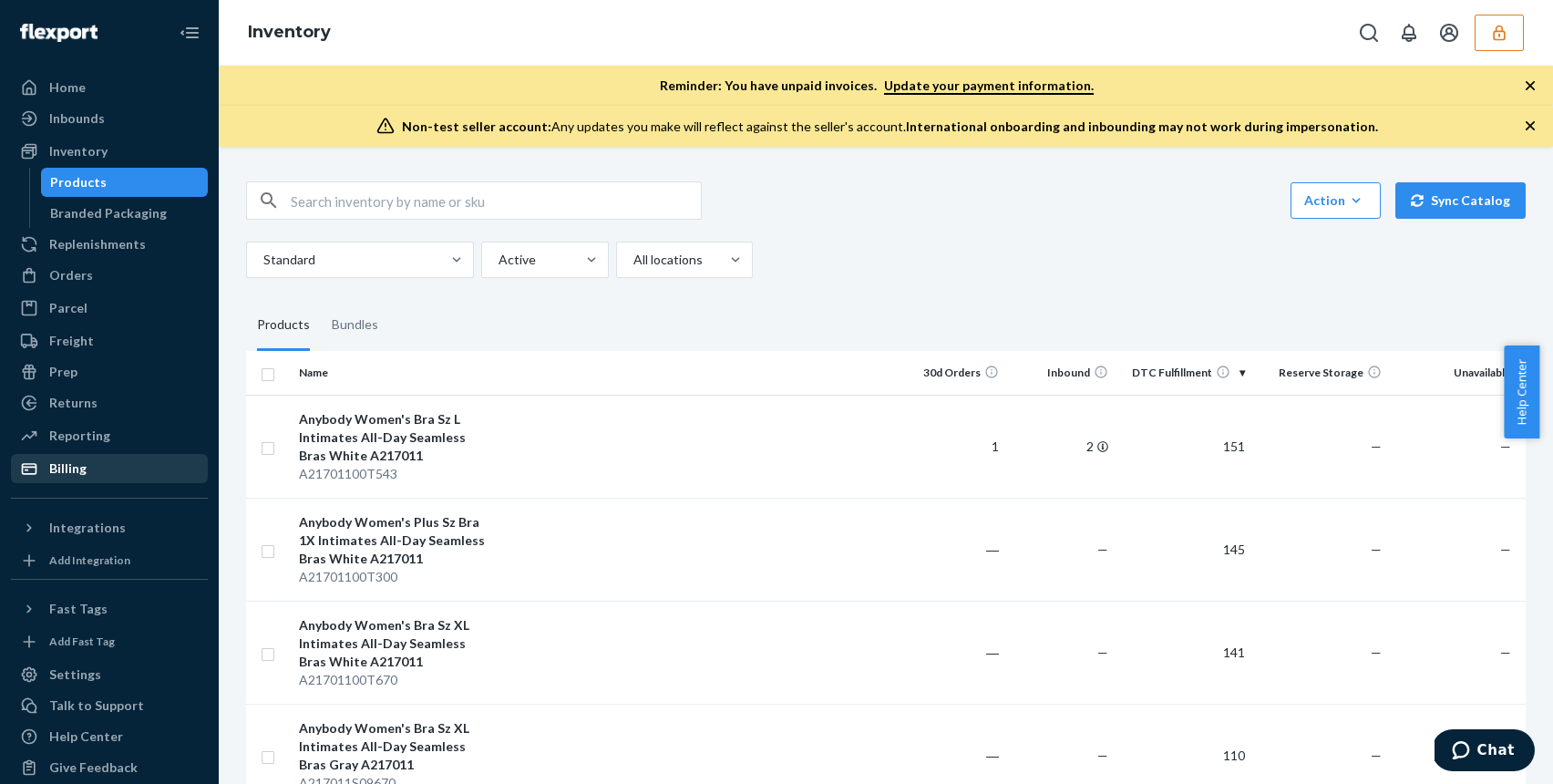
click at [69, 465] on div "Billing" at bounding box center [68, 468] width 38 height 18
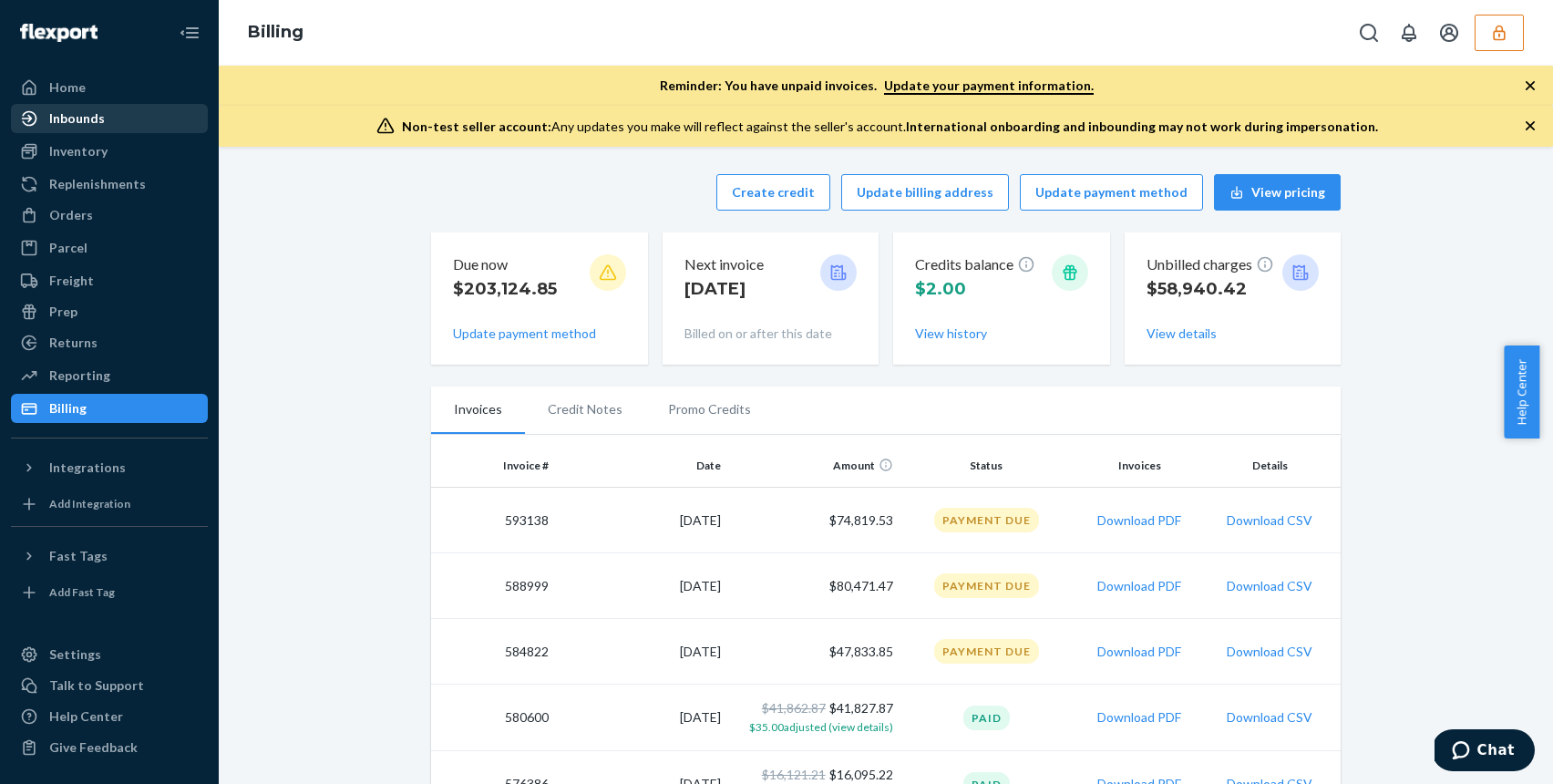
click at [91, 125] on div "Inbounds" at bounding box center [77, 118] width 55 height 18
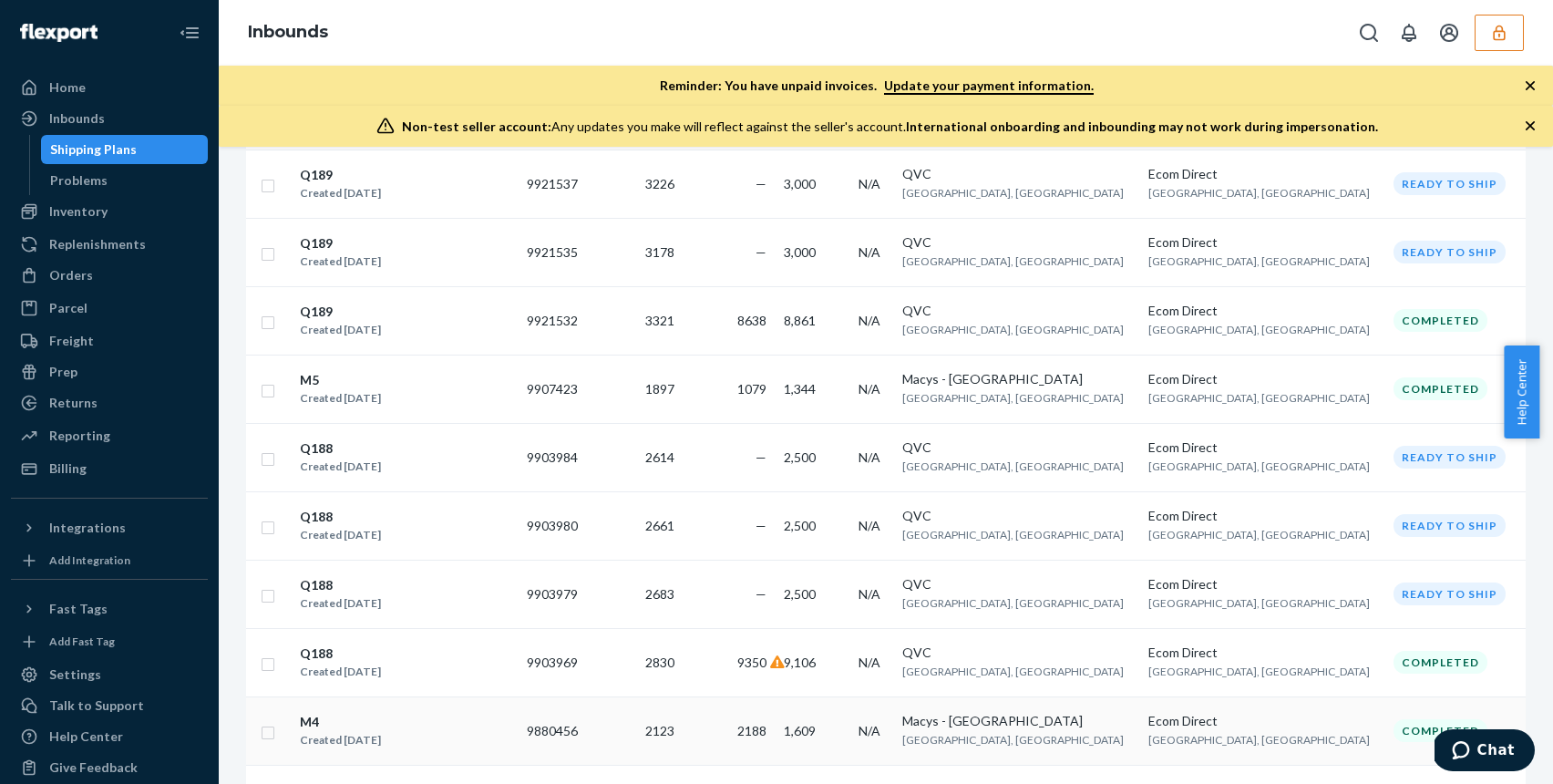
scroll to position [1512, 0]
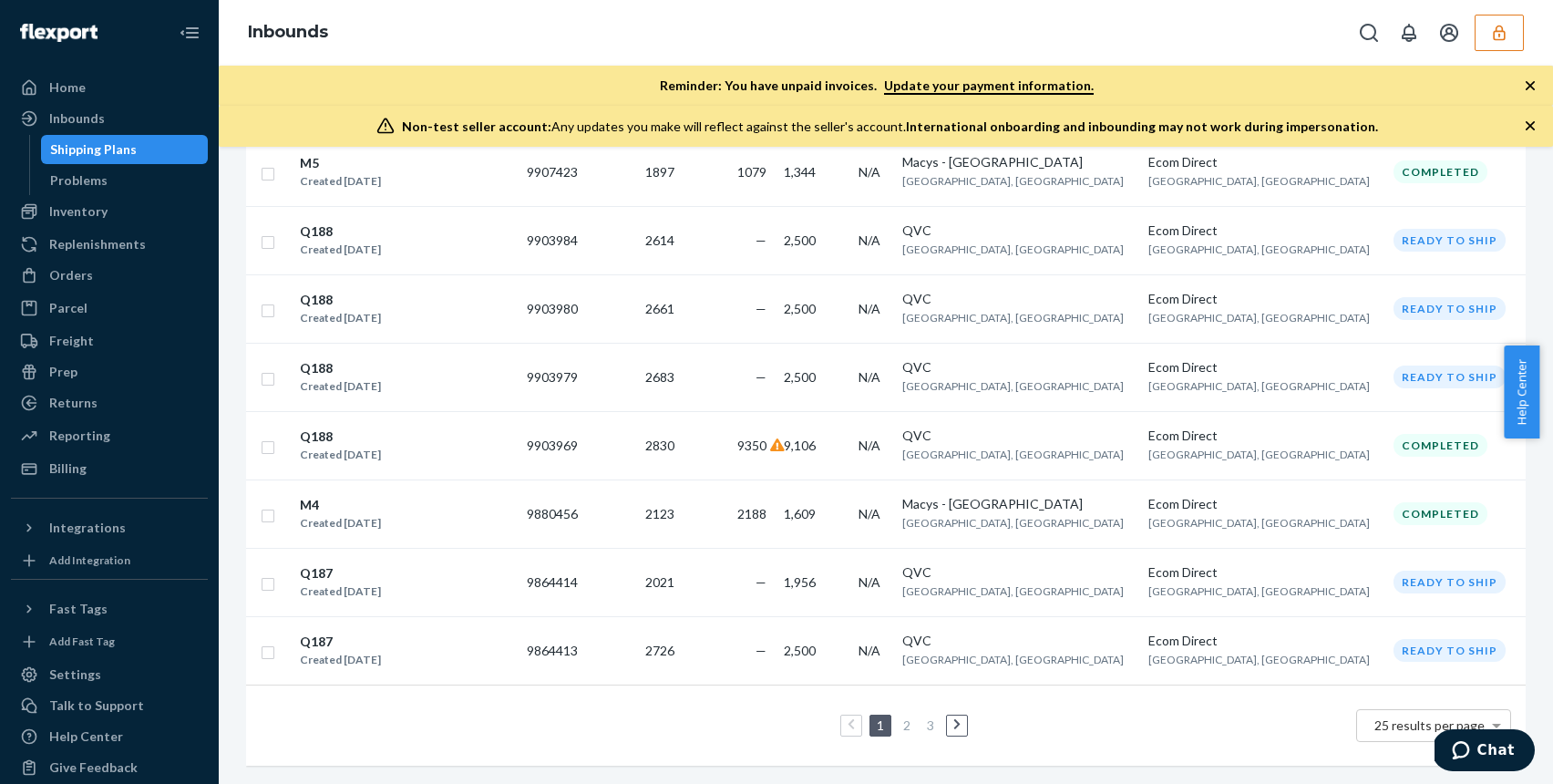
click at [923, 717] on link "3" at bounding box center [930, 725] width 15 height 16
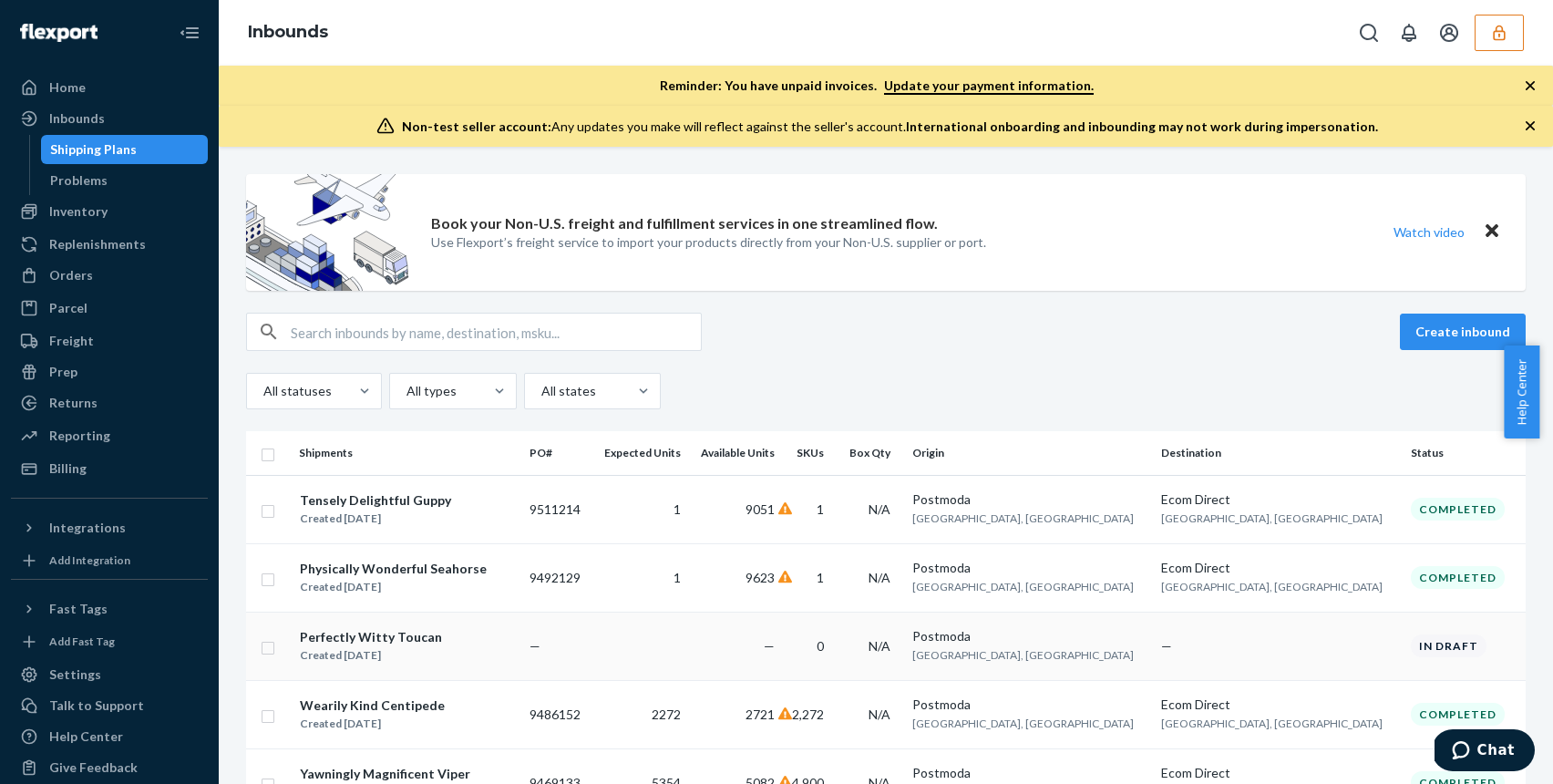
scroll to position [213, 0]
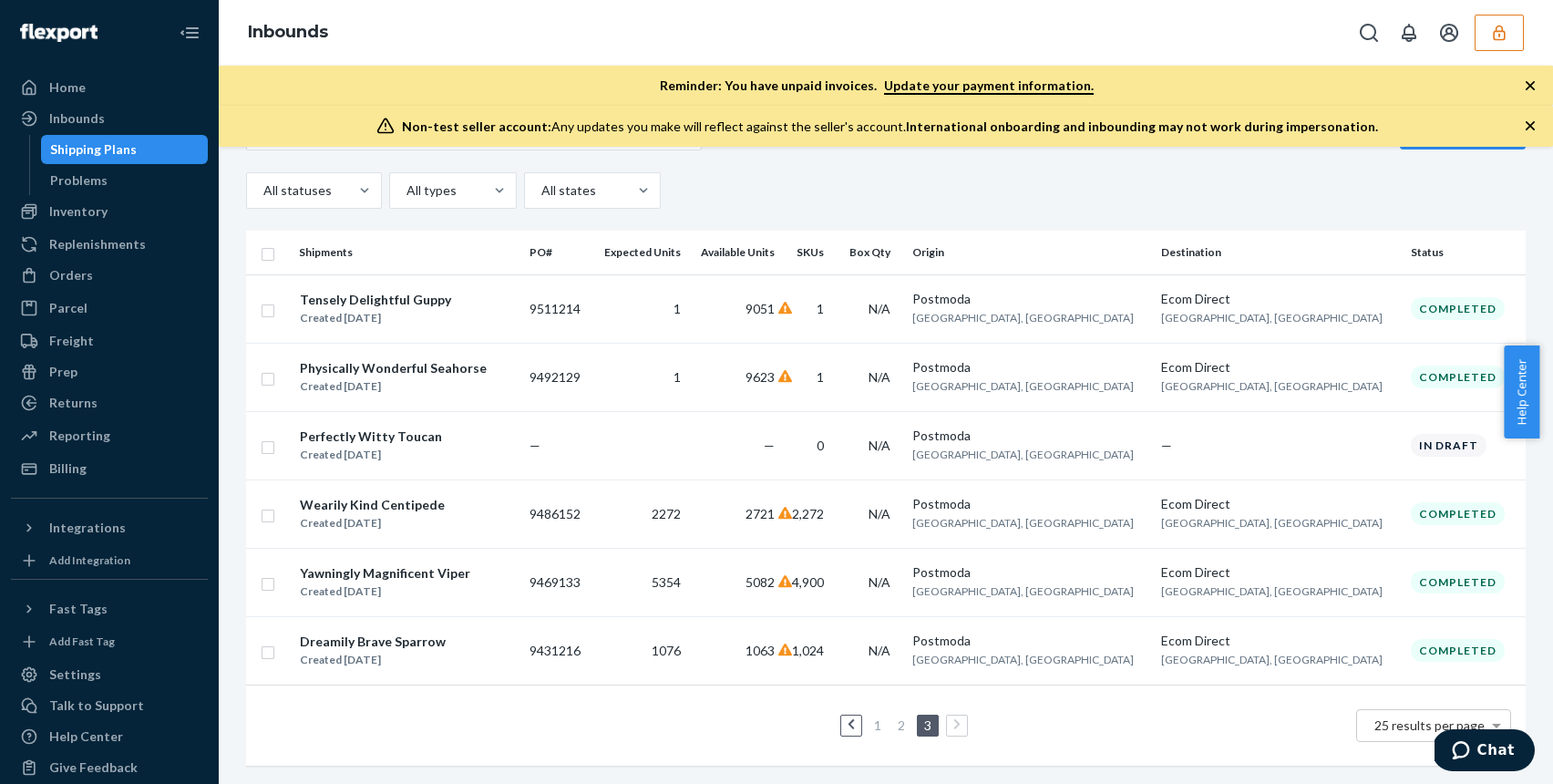
click at [871, 717] on link "1" at bounding box center [877, 725] width 15 height 16
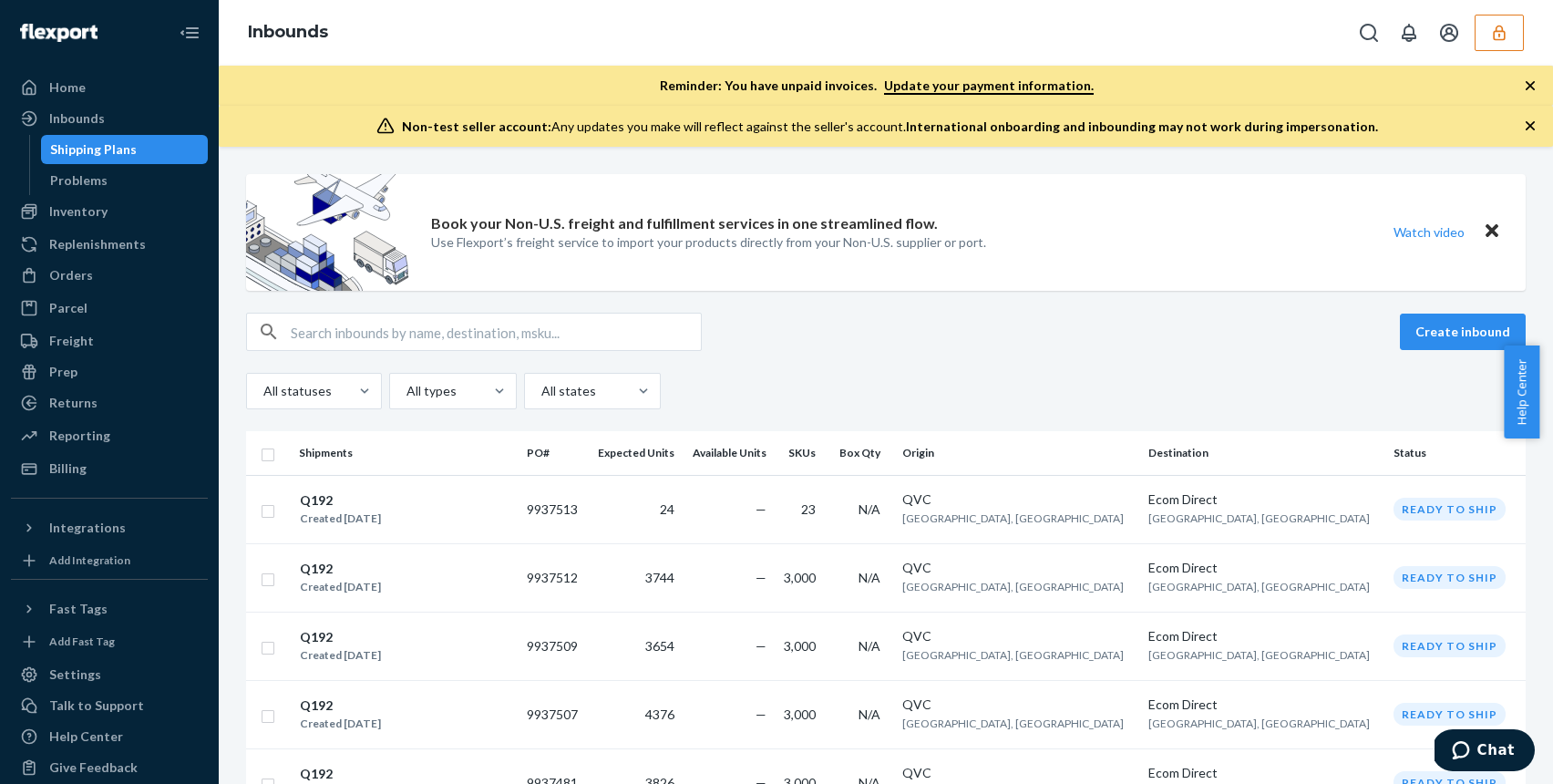
click at [1485, 37] on button "button" at bounding box center [1499, 33] width 49 height 37
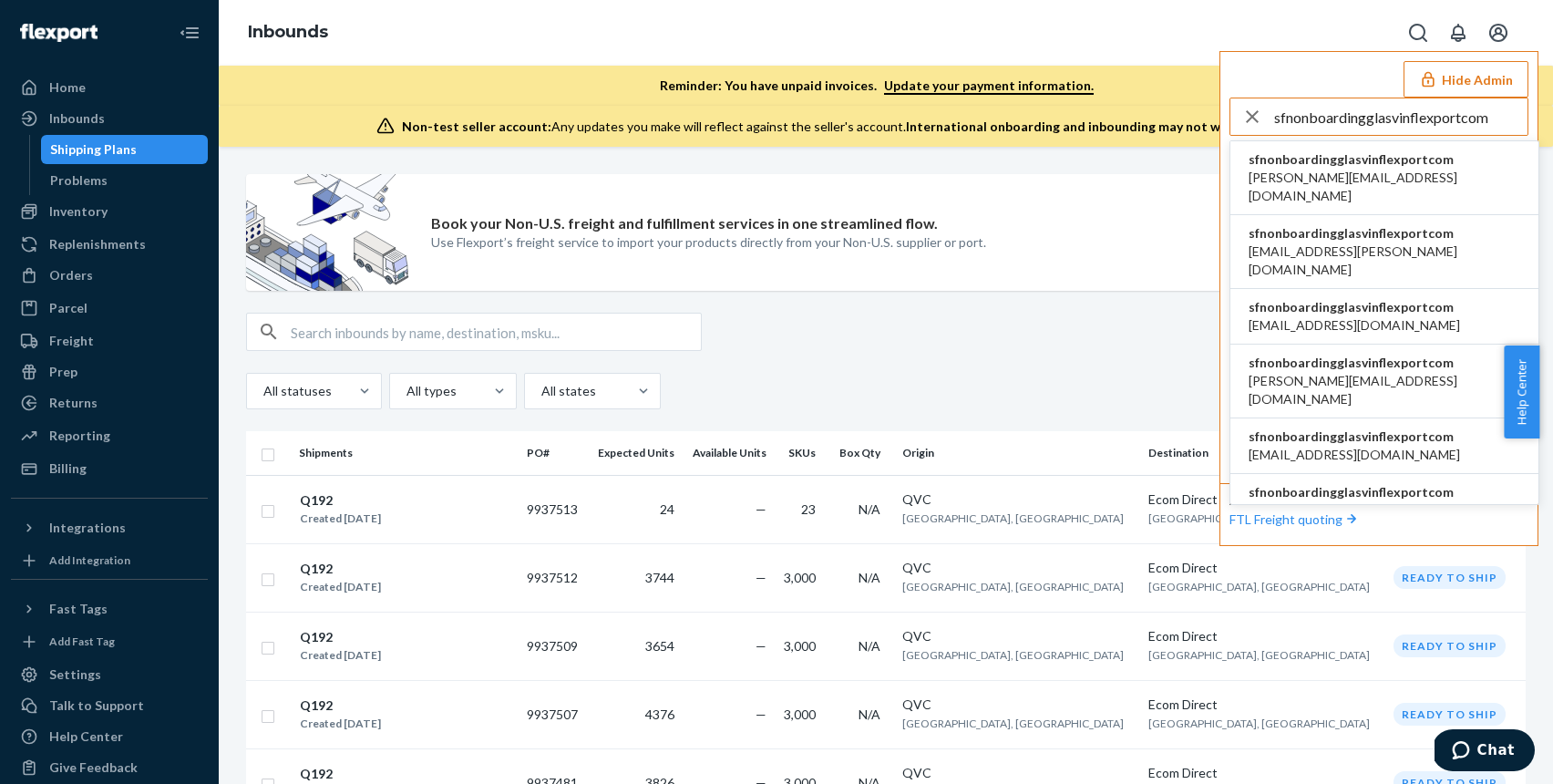
type input "sfnonboardingglasvinflexportcom"
click at [1412, 169] on span "[PERSON_NAME][EMAIL_ADDRESS][DOMAIN_NAME]" at bounding box center [1384, 187] width 271 height 37
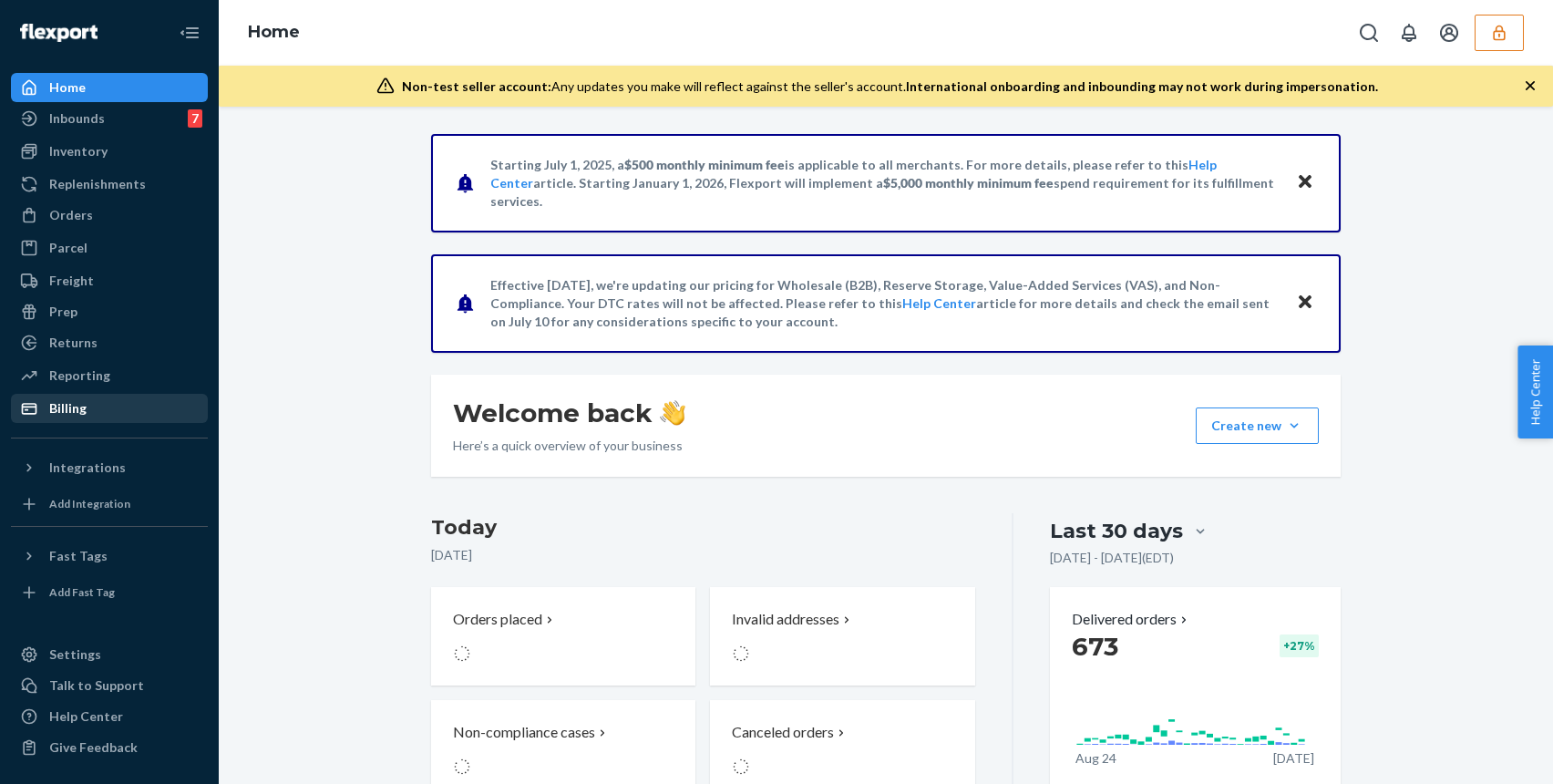
click at [81, 421] on link "Billing" at bounding box center [109, 408] width 197 height 29
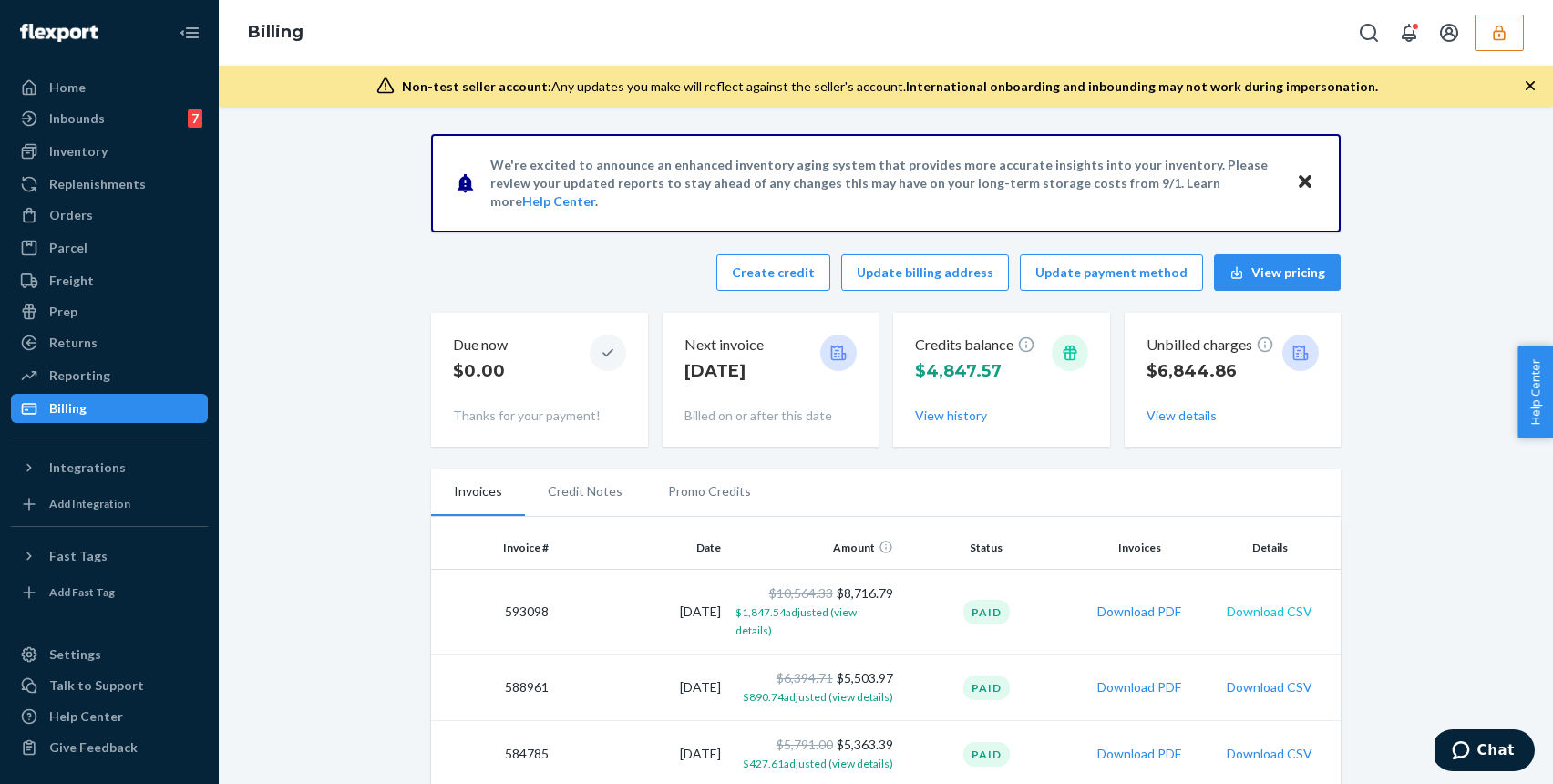
click at [1255, 608] on button "Download CSV" at bounding box center [1270, 611] width 85 height 18
click at [1120, 602] on button "Download PDF" at bounding box center [1139, 611] width 83 height 18
click at [1123, 606] on td at bounding box center [1140, 612] width 134 height 84
click at [99, 121] on div "Inbounds" at bounding box center [77, 118] width 55 height 18
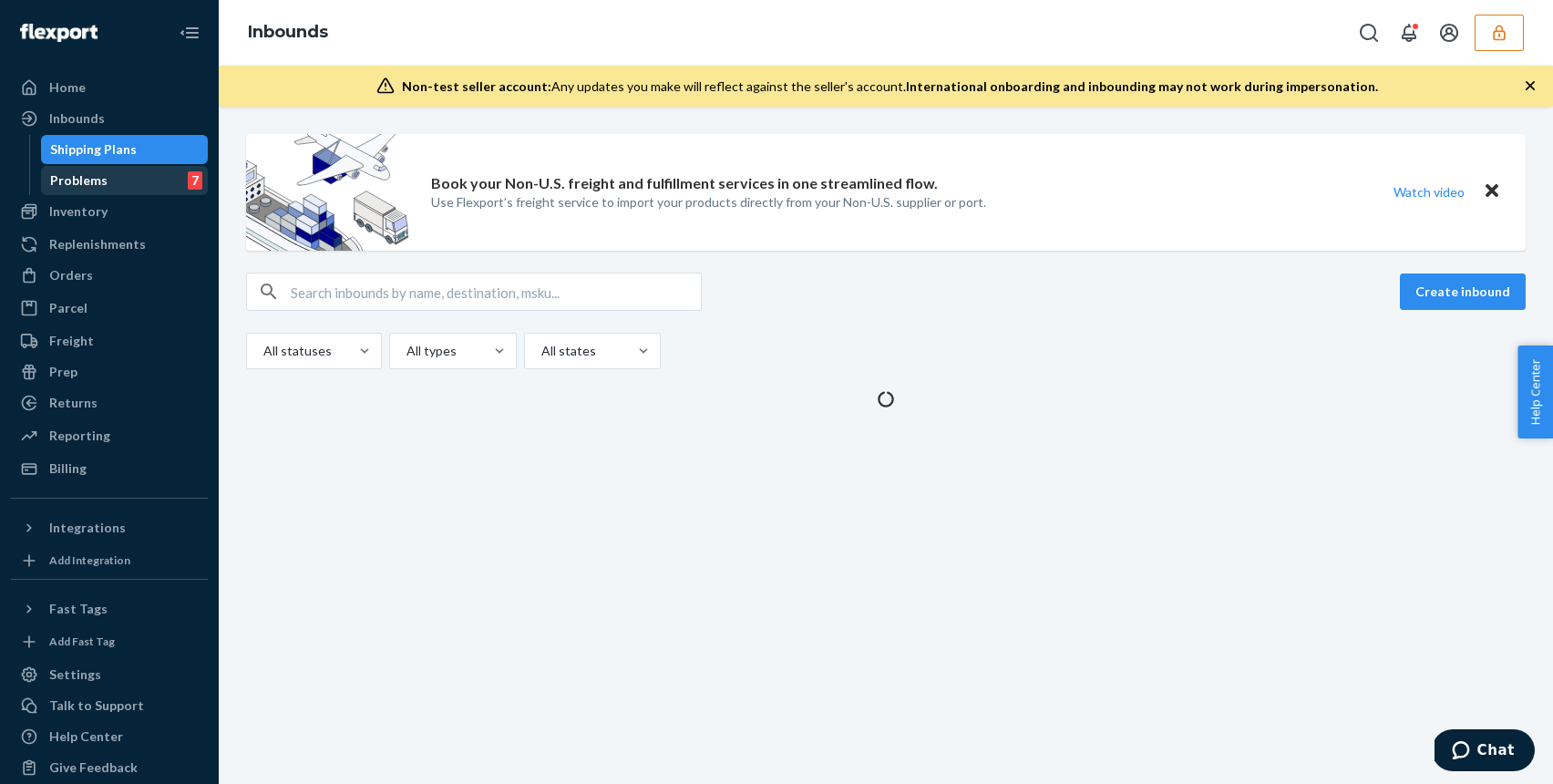
click at [144, 183] on div "Problems 7" at bounding box center [124, 180] width 164 height 25
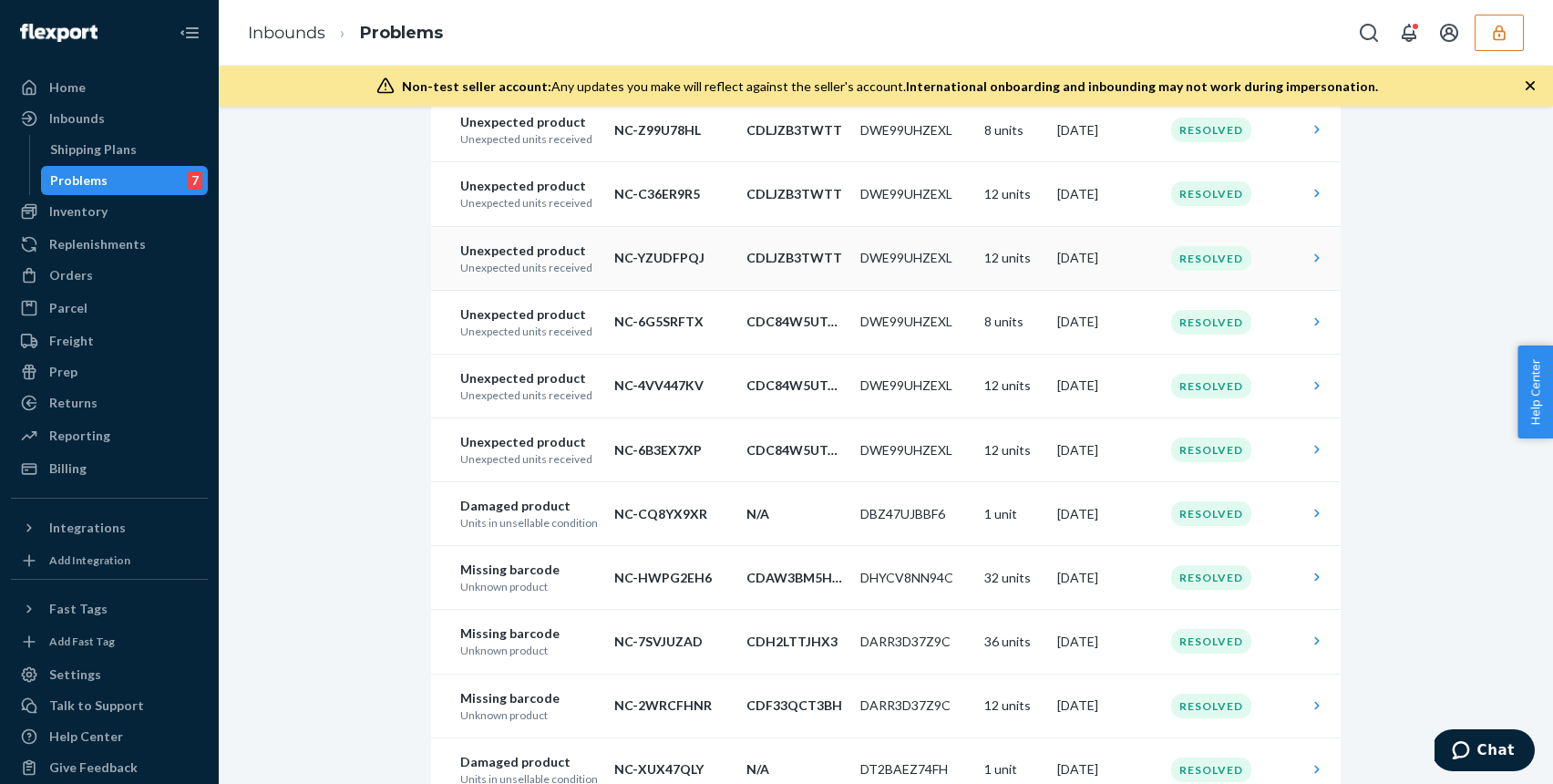
scroll to position [2583, 0]
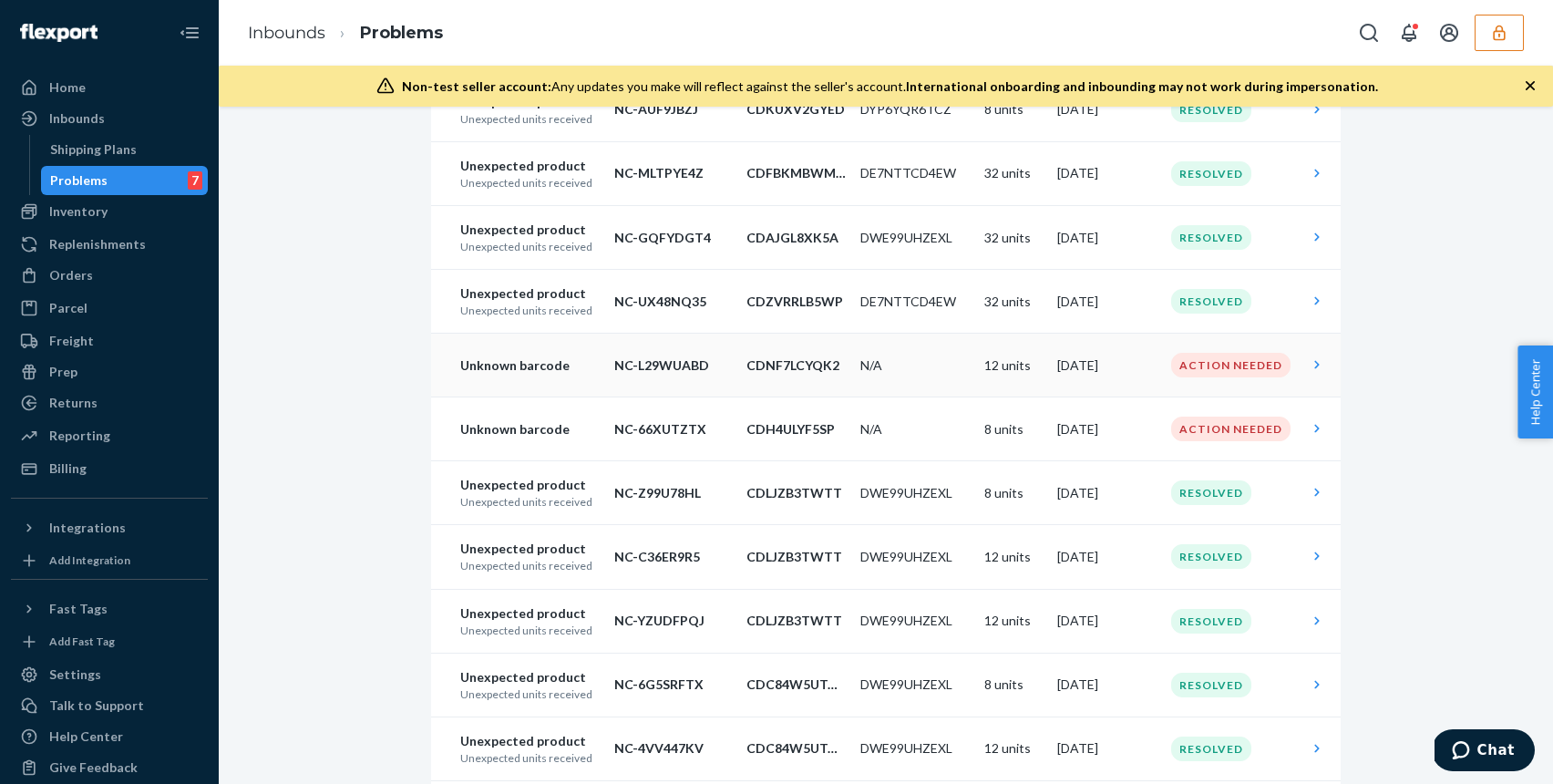
click at [968, 370] on td "N/A" at bounding box center [915, 365] width 124 height 64
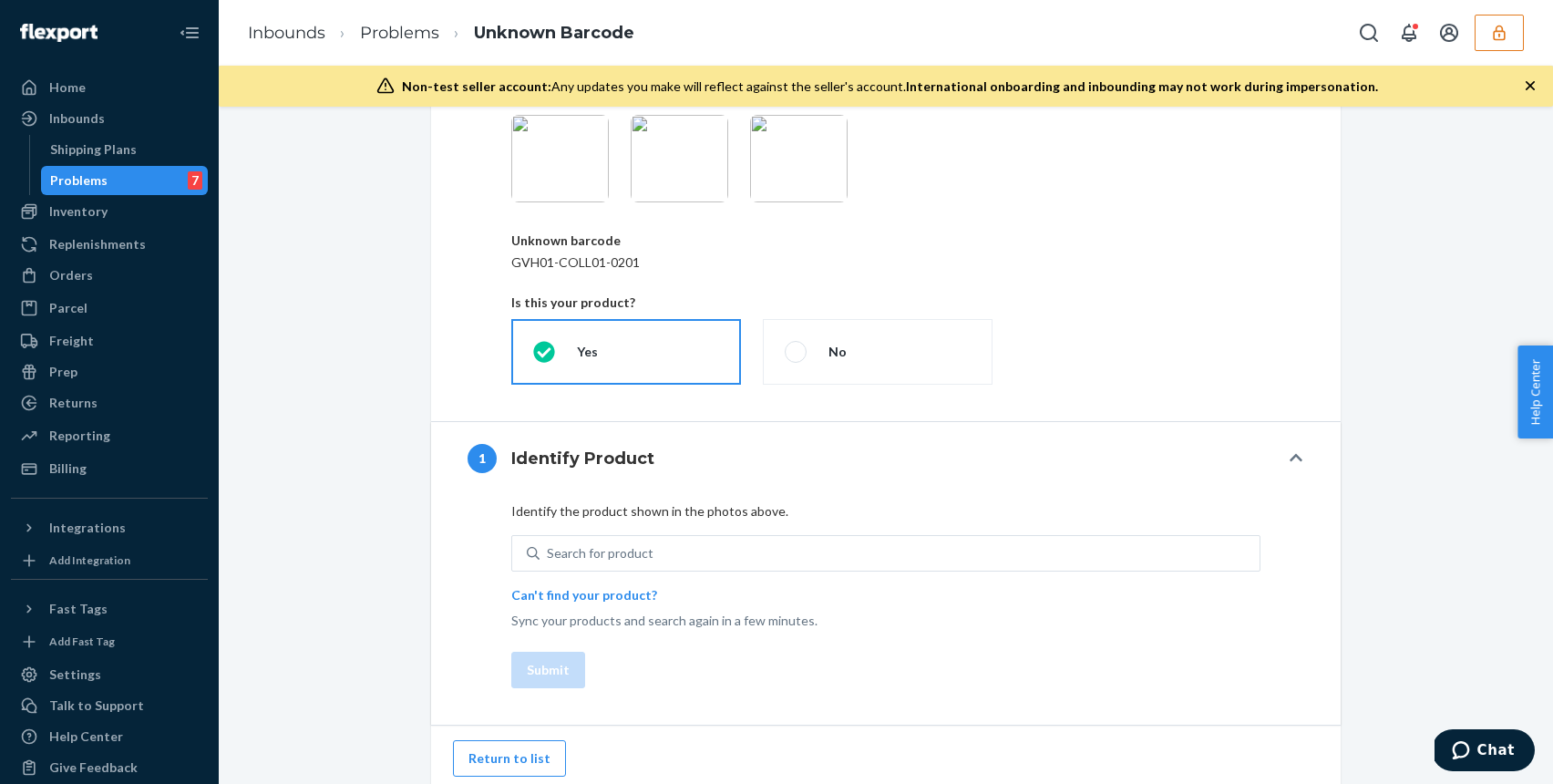
scroll to position [242, 0]
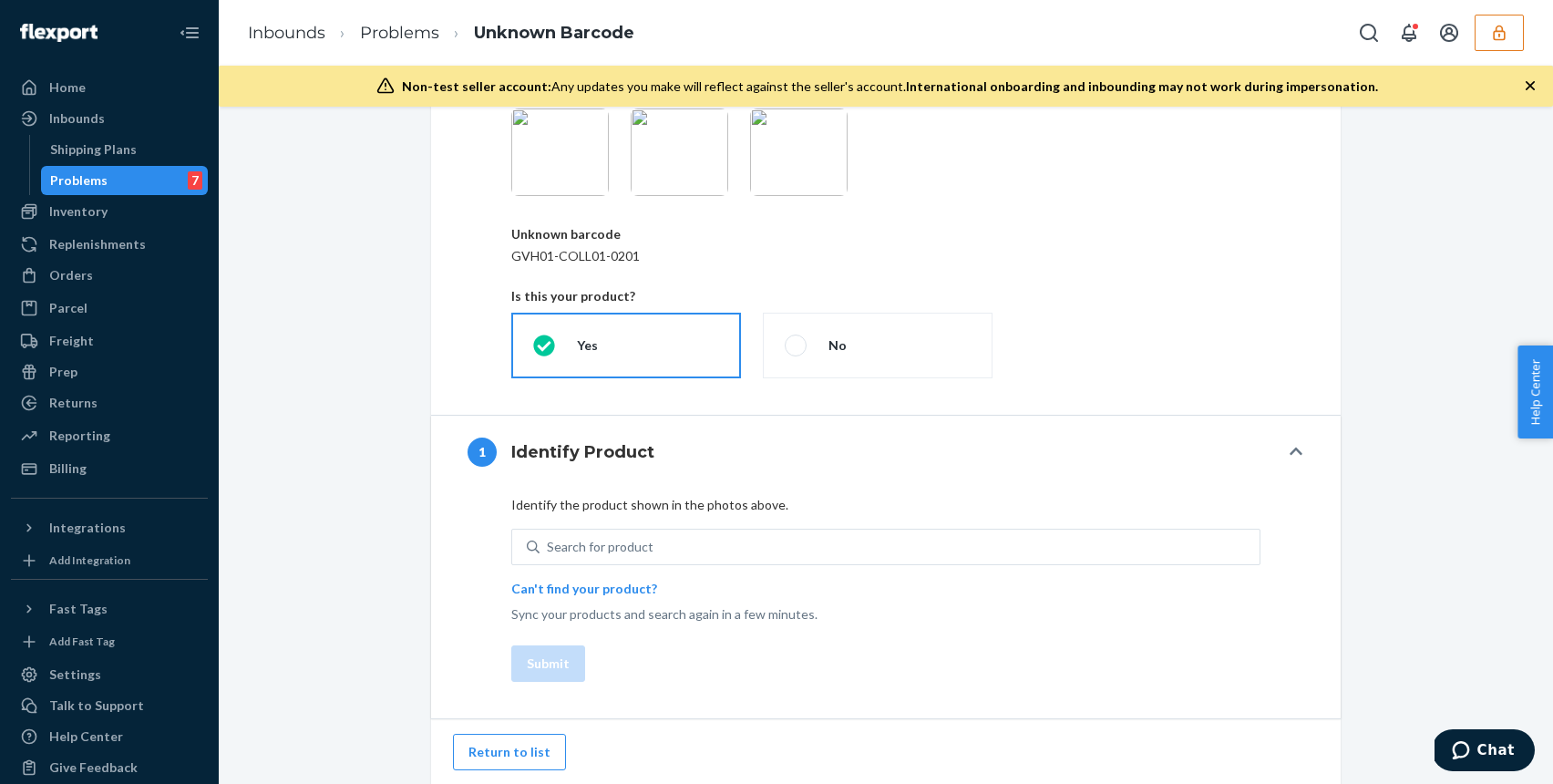
click at [622, 573] on div "Identify the product shown in the photos above. Search for product Can't find y…" at bounding box center [885, 559] width 749 height 128
click at [622, 585] on p "Can't find your product?" at bounding box center [584, 588] width 145 height 18
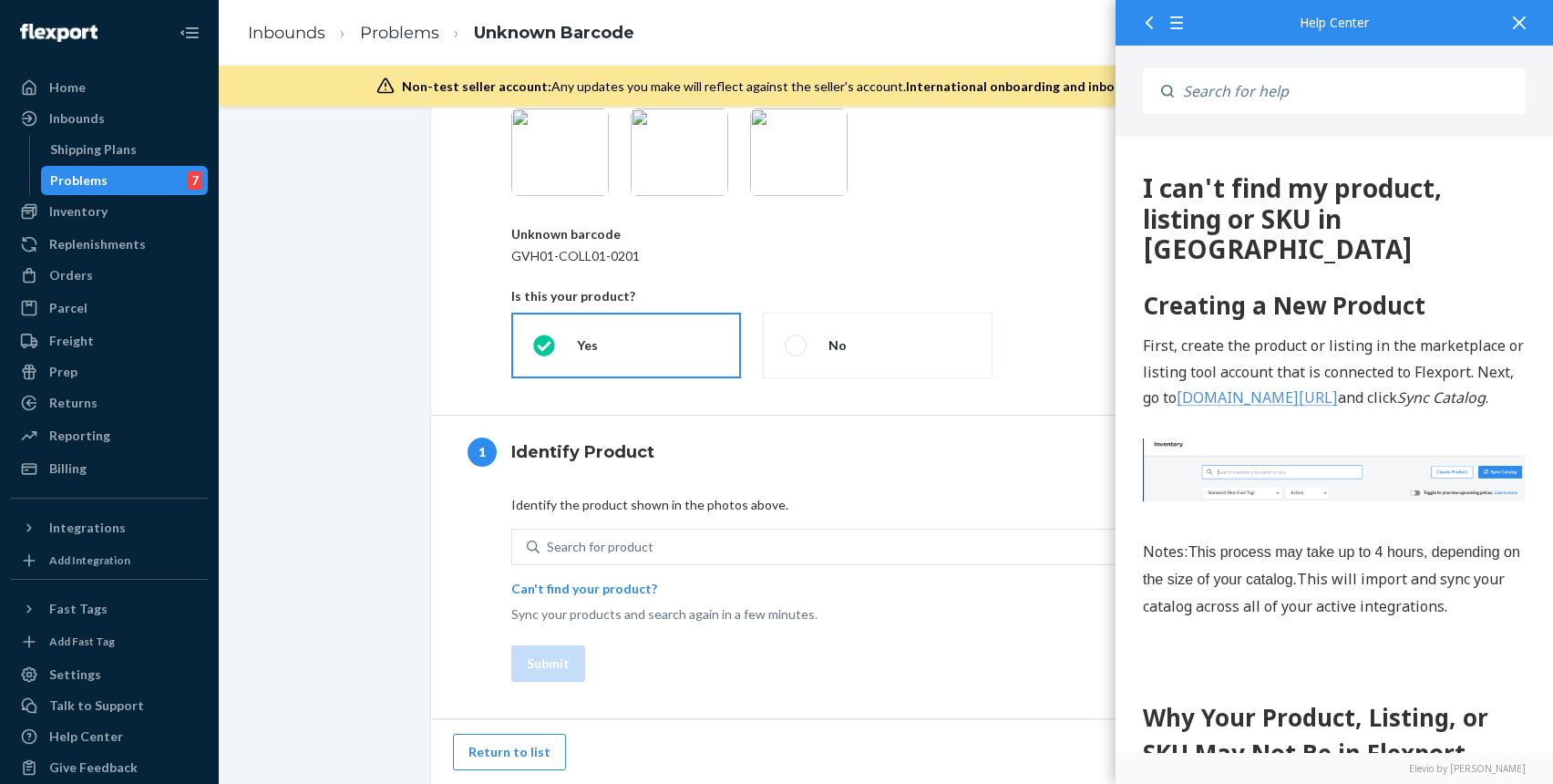
scroll to position [0, 0]
click at [1030, 618] on p "Sync your products and search again in a few minutes." at bounding box center [885, 613] width 749 height 18
click at [1526, 28] on div at bounding box center [1519, 22] width 40 height 45
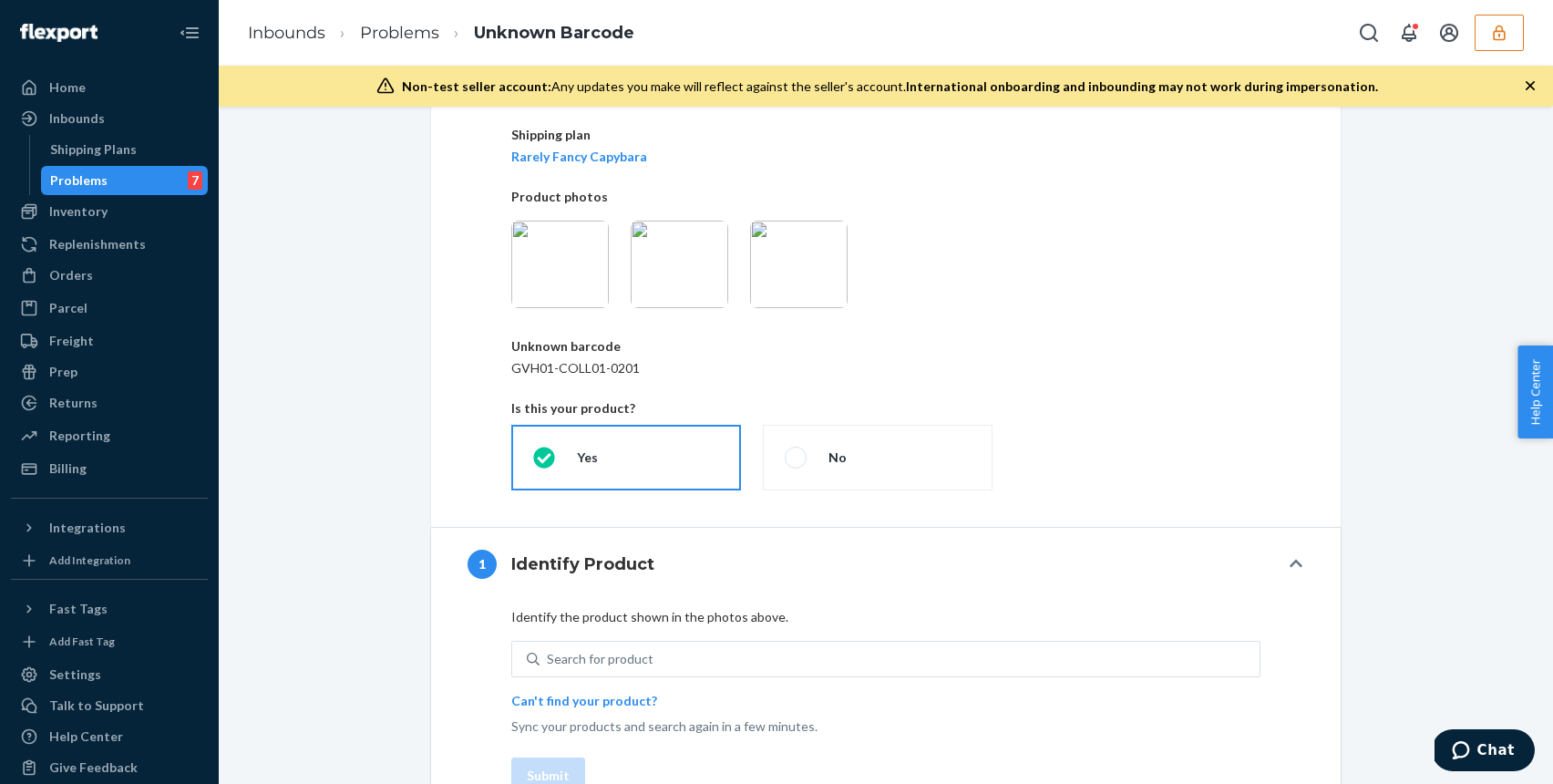
scroll to position [242, 0]
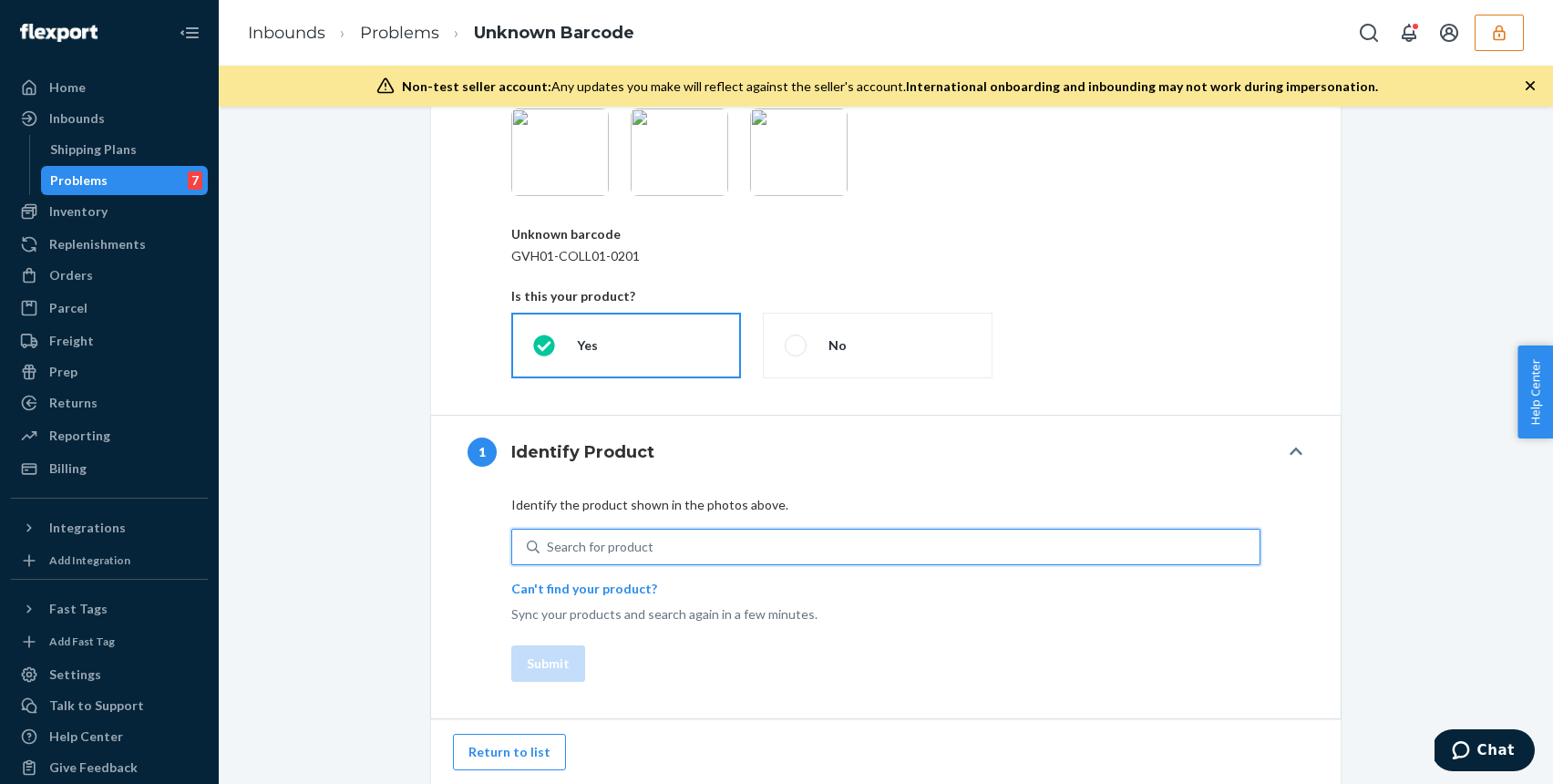
click at [610, 548] on div "Search for product" at bounding box center [600, 547] width 107 height 18
click at [549, 548] on input "0 results available. Use Up and Down to choose options, press Enter to select t…" at bounding box center [548, 547] width 2 height 18
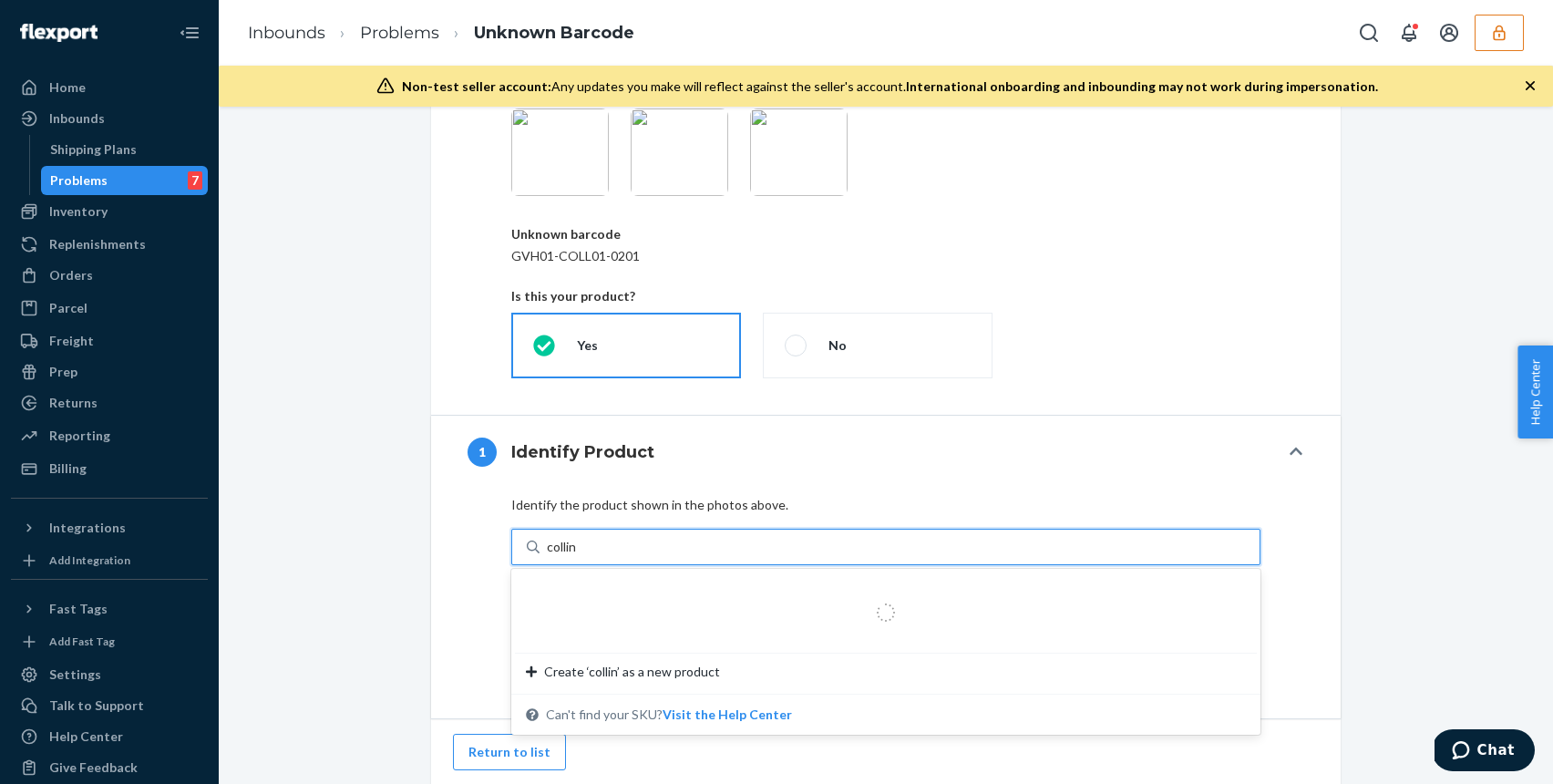
type input "collins"
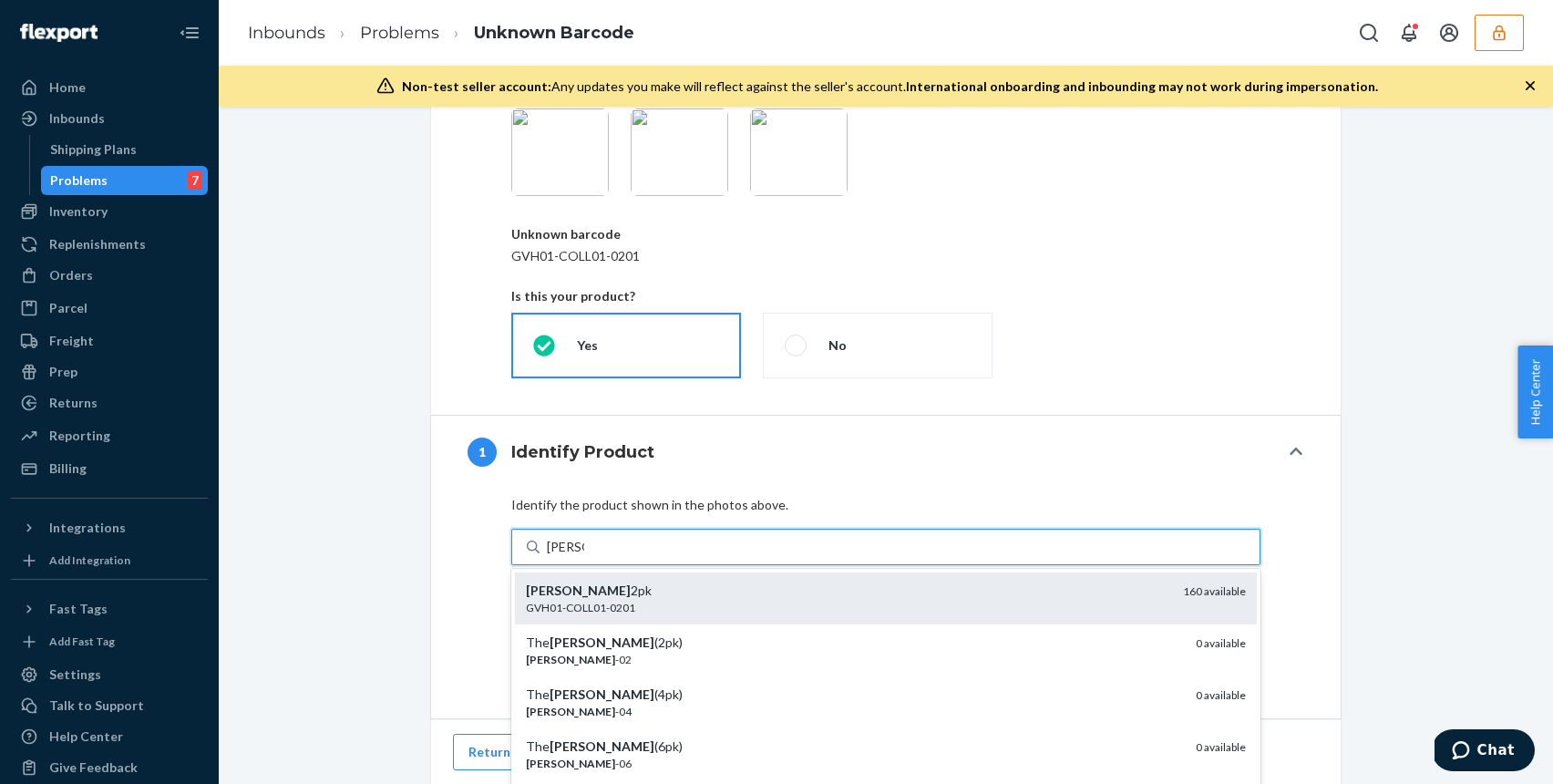
click at [573, 600] on div "GVH01-COLL01-0201" at bounding box center [846, 608] width 643 height 16
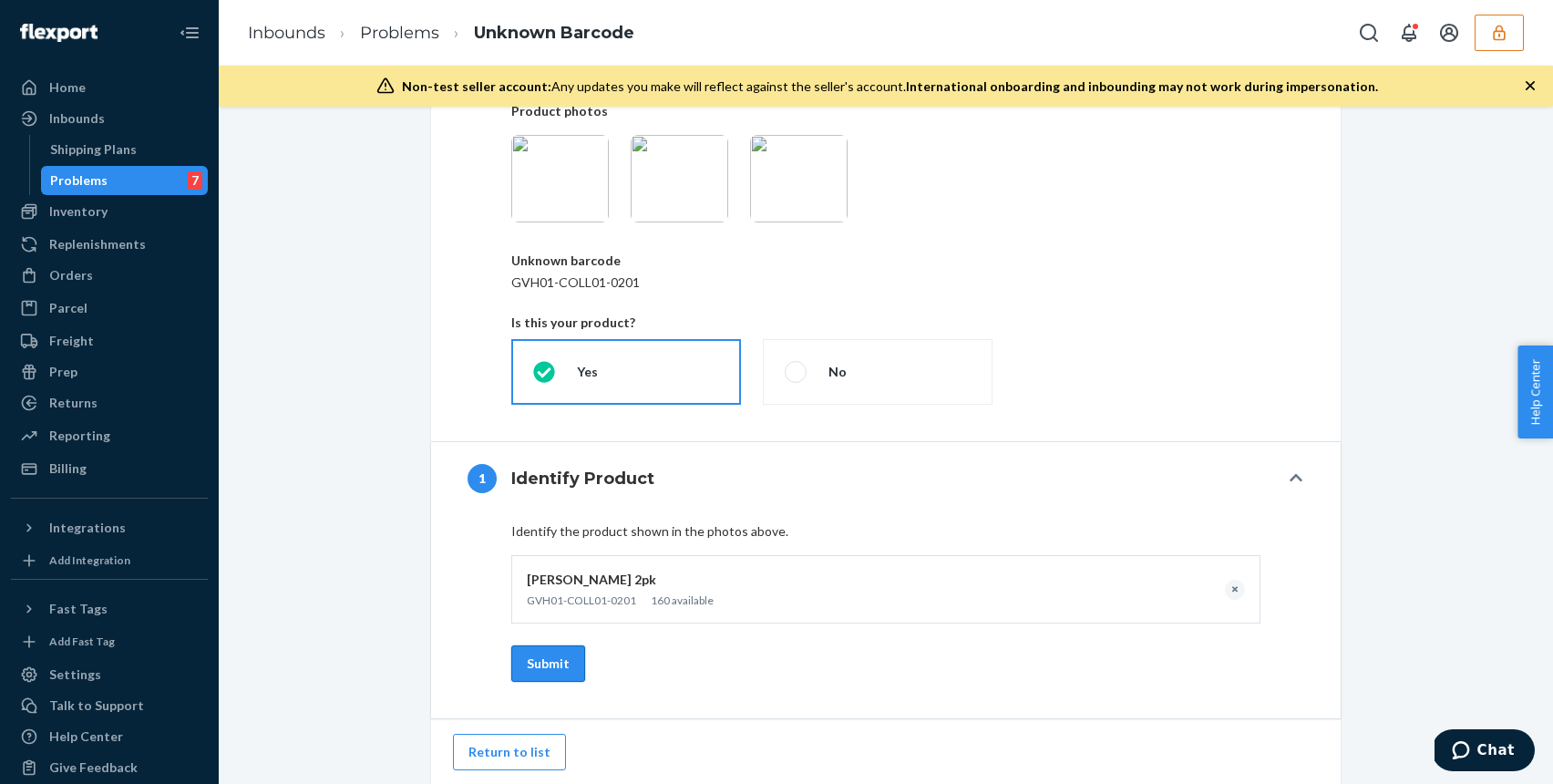
click at [555, 660] on button "Submit" at bounding box center [548, 664] width 74 height 37
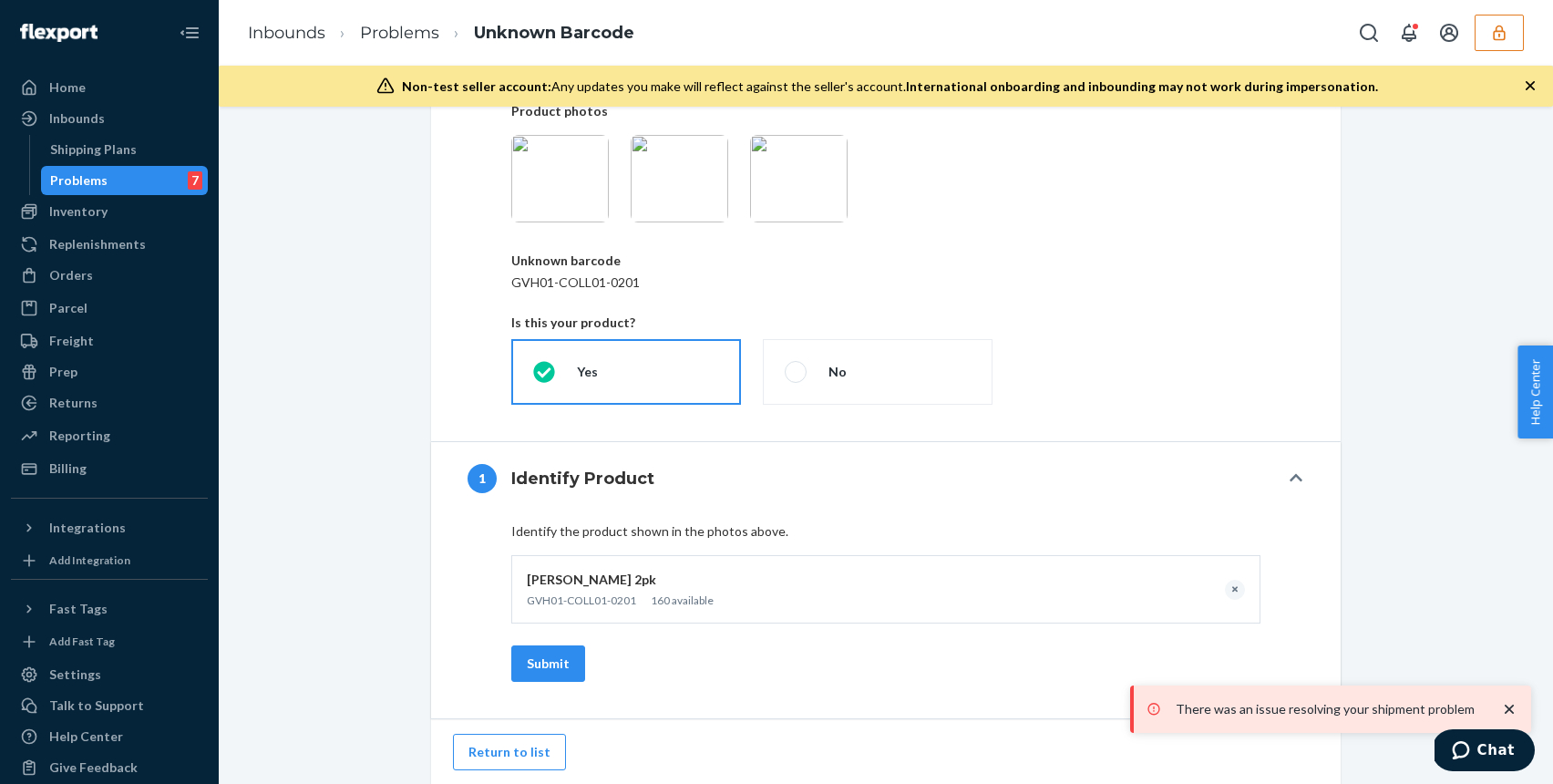
click at [1506, 708] on icon "close toast" at bounding box center [1509, 708] width 18 height 18
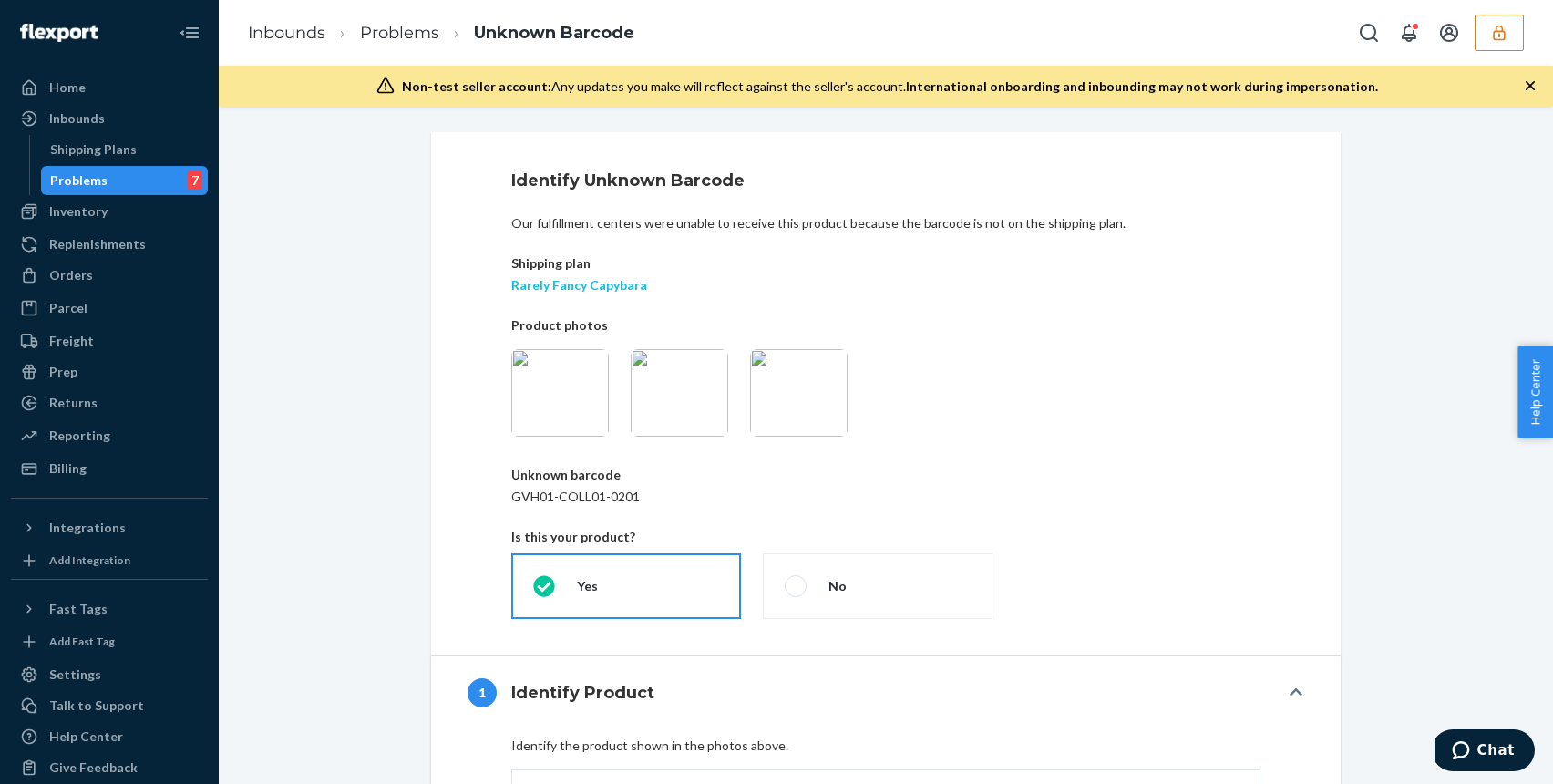
scroll to position [0, 0]
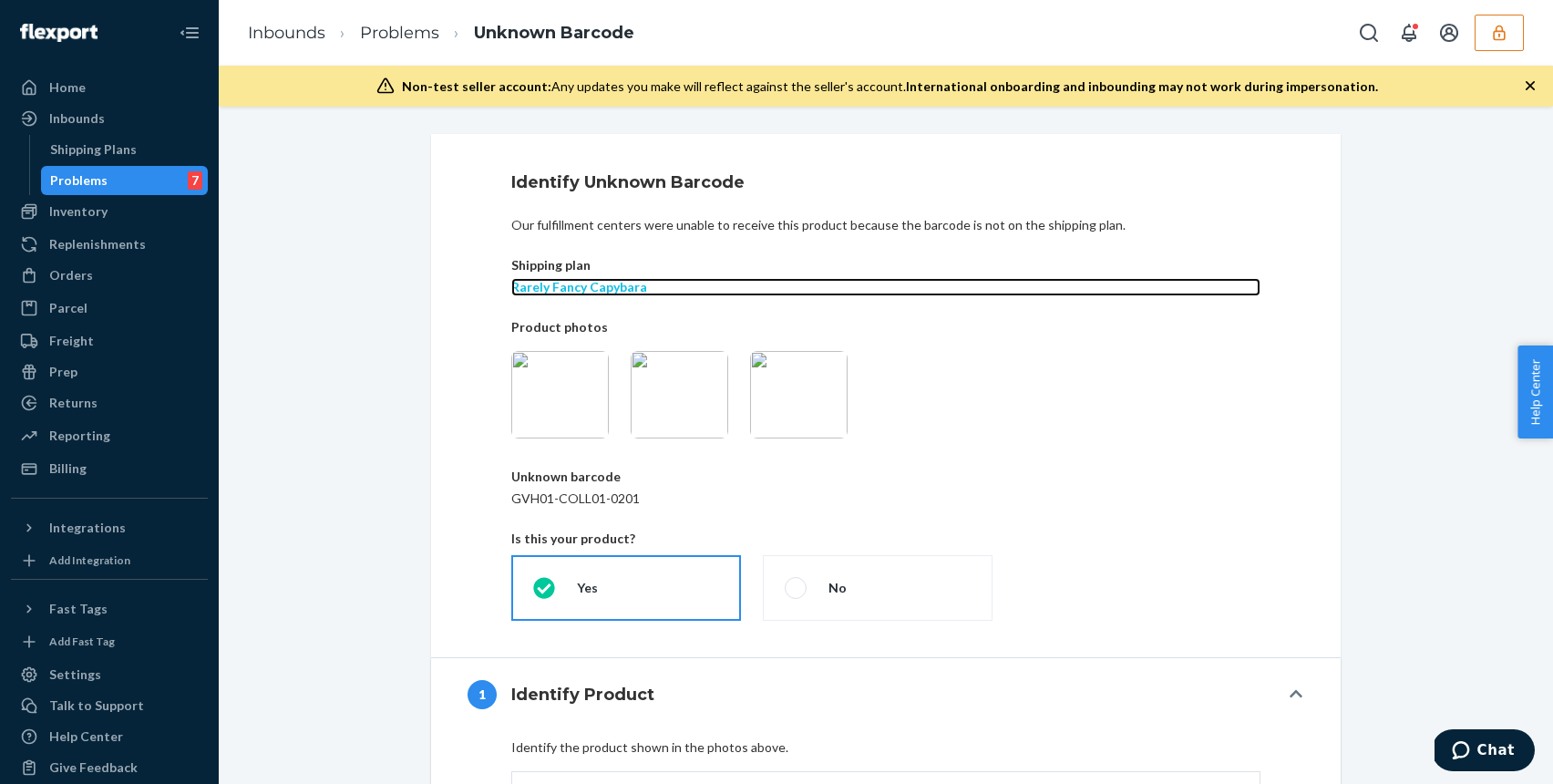
click at [569, 282] on p "Rarely Fancy Capybara" at bounding box center [885, 287] width 749 height 18
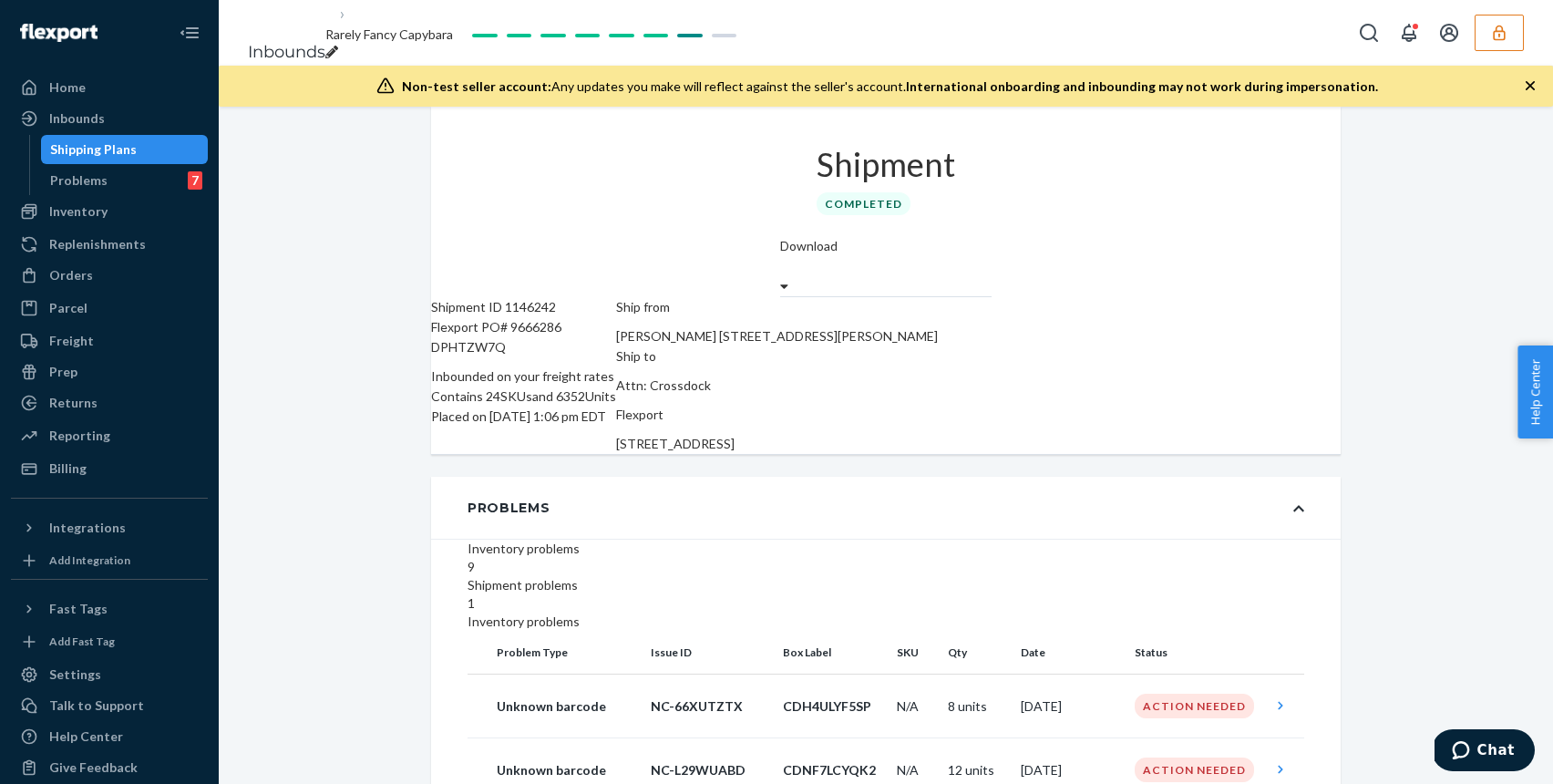
click at [572, 317] on div "Flexport PO# 9666286 DPHTZW7Q" at bounding box center [523, 336] width 185 height 40
copy div "9666286"
